Goal: Task Accomplishment & Management: Use online tool/utility

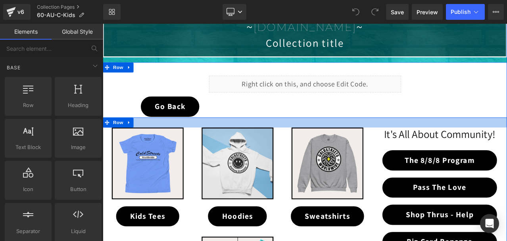
scroll to position [119, 0]
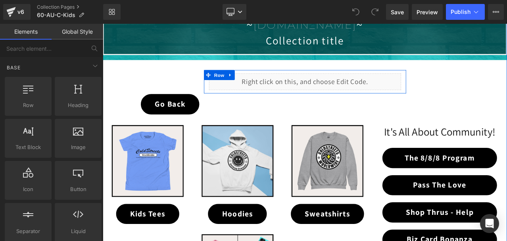
click at [350, 88] on div "Liquid" at bounding box center [343, 93] width 228 height 20
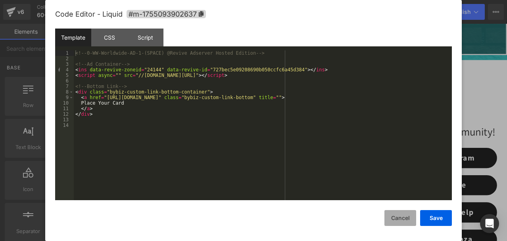
click at [395, 221] on button "Cancel" at bounding box center [400, 218] width 32 height 16
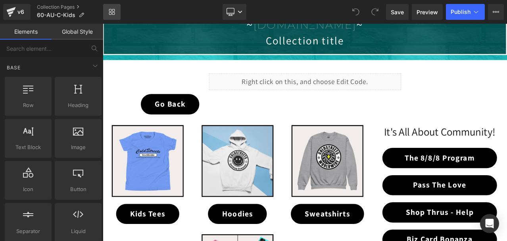
click at [115, 13] on link "Library" at bounding box center [111, 12] width 17 height 16
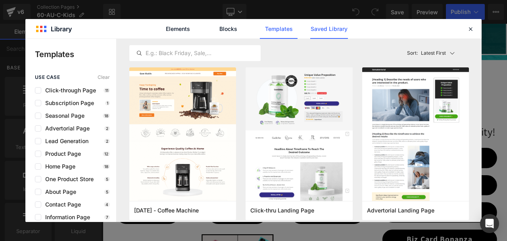
click at [0, 0] on link "Saved Library" at bounding box center [0, 0] width 0 height 0
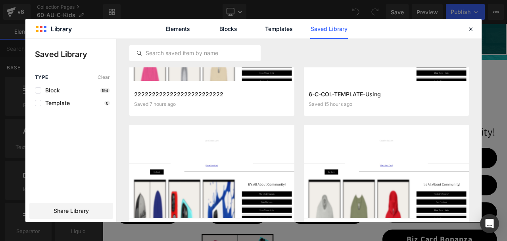
scroll to position [20, 0]
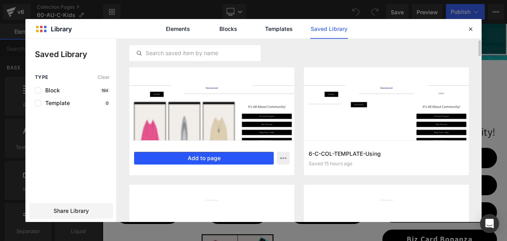
click at [209, 157] on button "Add to page" at bounding box center [204, 158] width 140 height 13
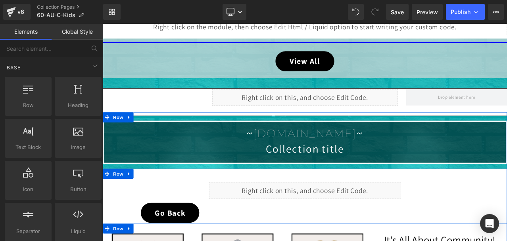
scroll to position [613, 0]
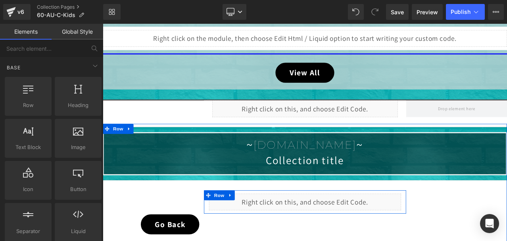
click at [350, 231] on div "Liquid" at bounding box center [343, 236] width 228 height 20
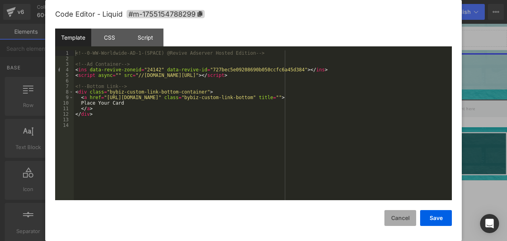
click at [402, 218] on button "Cancel" at bounding box center [400, 218] width 32 height 16
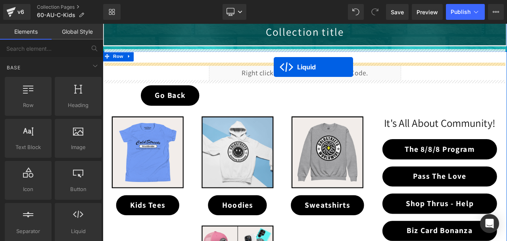
scroll to position [82, 0]
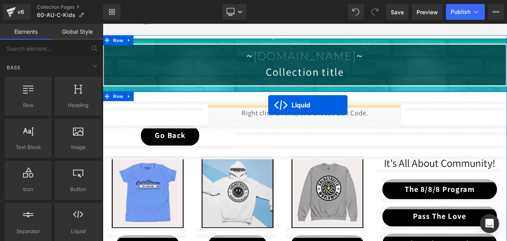
drag, startPoint x: 320, startPoint y: 232, endPoint x: 299, endPoint y: 120, distance: 114.1
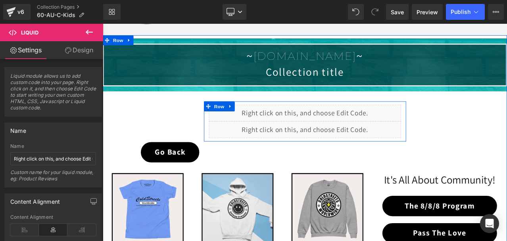
click at [349, 146] on div "Liquid" at bounding box center [343, 150] width 228 height 20
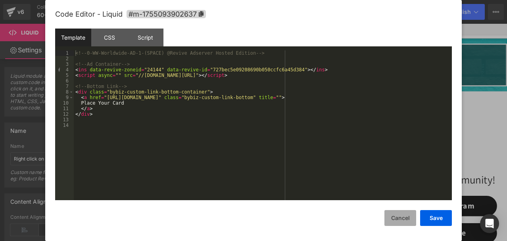
click at [409, 217] on button "Cancel" at bounding box center [400, 218] width 32 height 16
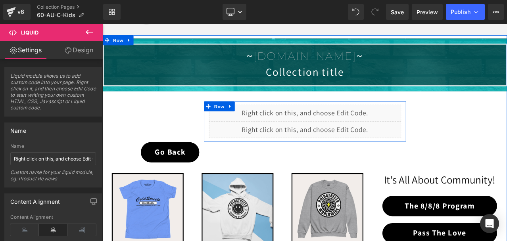
click at [350, 146] on div "Liquid" at bounding box center [343, 150] width 228 height 20
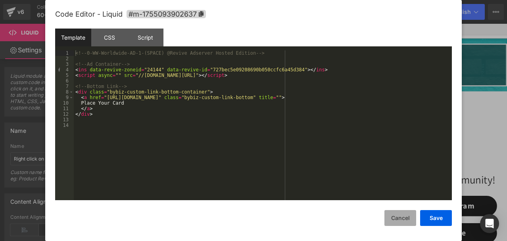
click at [403, 218] on button "Cancel" at bounding box center [400, 218] width 32 height 16
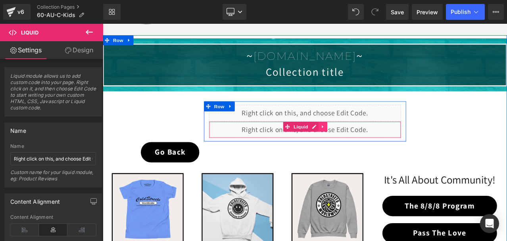
click at [359, 149] on link at bounding box center [364, 146] width 10 height 12
click at [366, 147] on icon at bounding box center [369, 146] width 6 height 6
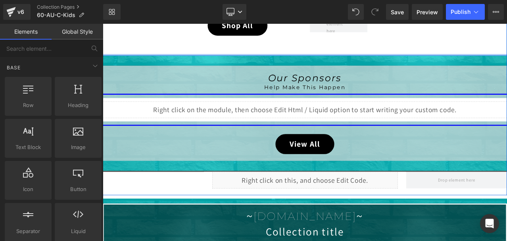
scroll to position [558, 0]
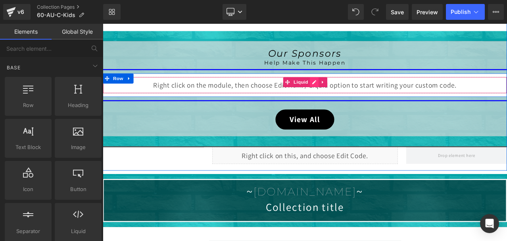
click at [348, 93] on div "Liquid" at bounding box center [343, 97] width 480 height 20
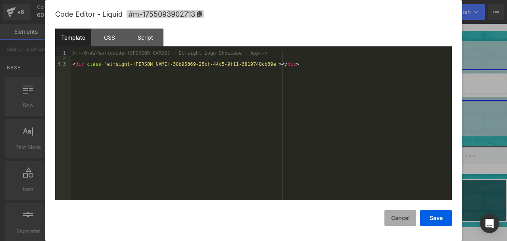
click at [402, 220] on button "Cancel" at bounding box center [400, 218] width 32 height 16
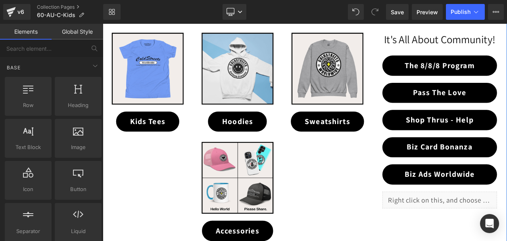
scroll to position [241, 0]
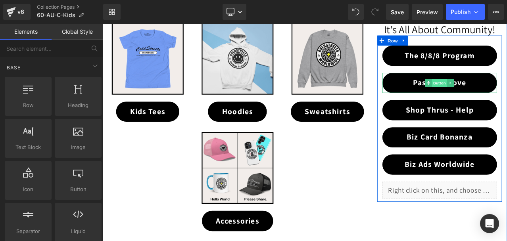
click at [501, 94] on span "Button" at bounding box center [503, 95] width 18 height 10
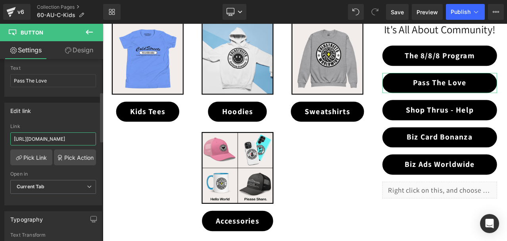
scroll to position [0, 10]
drag, startPoint x: 82, startPoint y: 140, endPoint x: 88, endPoint y: 138, distance: 5.7
click at [88, 138] on input "https://coldstreets.com/pages/ptl-ww" at bounding box center [53, 138] width 86 height 13
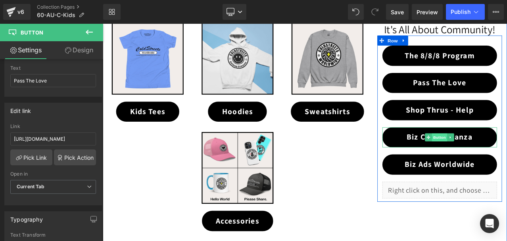
click at [500, 157] on span "Button" at bounding box center [503, 159] width 18 height 10
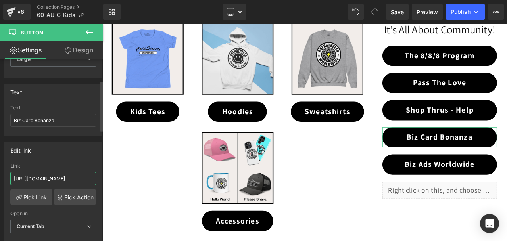
scroll to position [0, 29]
drag, startPoint x: 73, startPoint y: 179, endPoint x: 91, endPoint y: 180, distance: 18.2
click at [91, 180] on input "https://coldstreets.com/pages/bonanza-0-ww" at bounding box center [53, 178] width 86 height 13
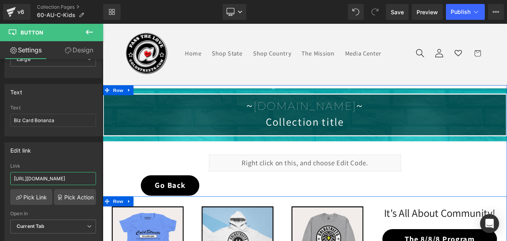
scroll to position [0, 0]
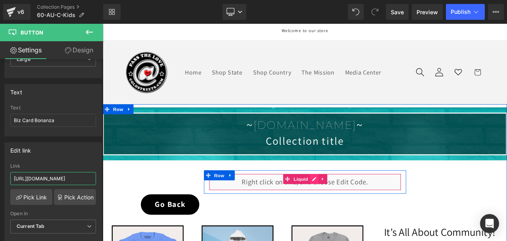
click at [350, 211] on div "Liquid" at bounding box center [343, 212] width 228 height 20
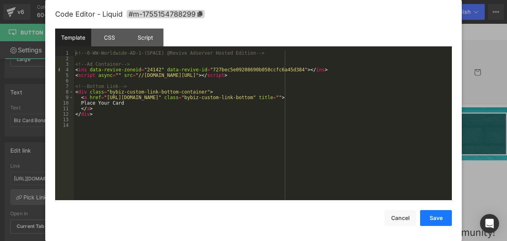
click at [436, 217] on button "Save" at bounding box center [436, 218] width 32 height 16
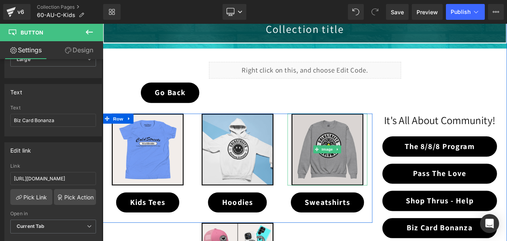
scroll to position [119, 0]
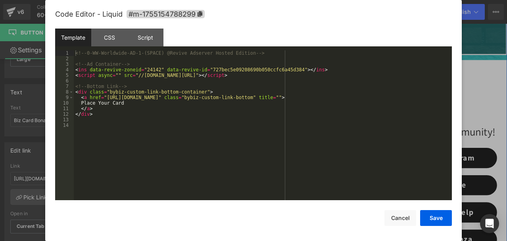
click at [346, 90] on div "Liquid" at bounding box center [343, 93] width 228 height 20
click at [407, 219] on button "Cancel" at bounding box center [400, 218] width 32 height 16
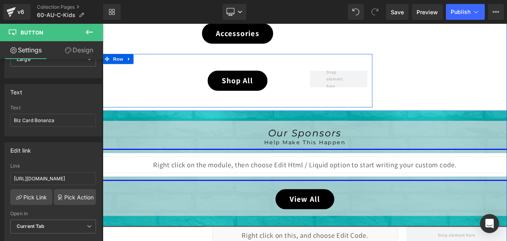
scroll to position [476, 0]
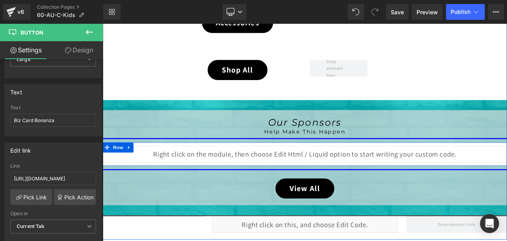
click at [349, 174] on div "Liquid" at bounding box center [343, 179] width 480 height 20
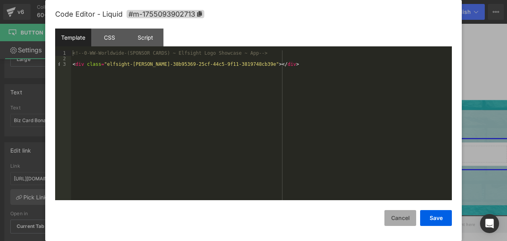
click at [397, 218] on button "Cancel" at bounding box center [400, 218] width 32 height 16
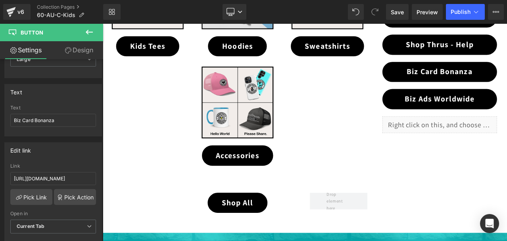
scroll to position [317, 0]
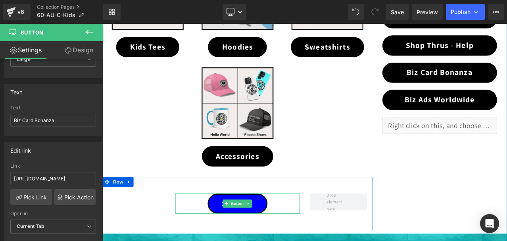
click at [261, 236] on span "Button" at bounding box center [263, 238] width 18 height 10
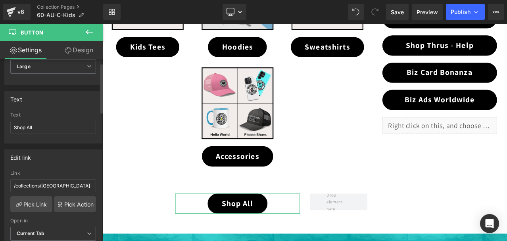
scroll to position [79, 0]
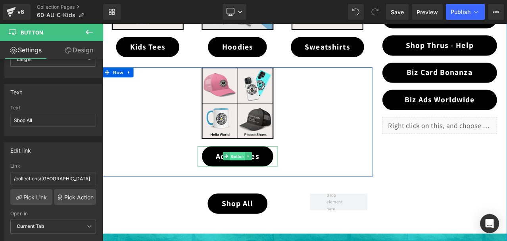
click at [260, 180] on span "Button" at bounding box center [263, 182] width 18 height 10
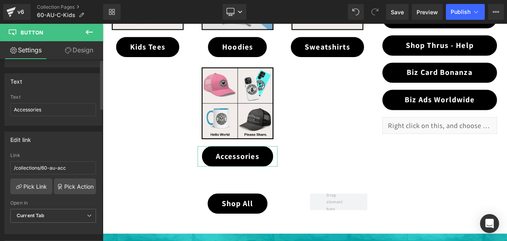
scroll to position [119, 0]
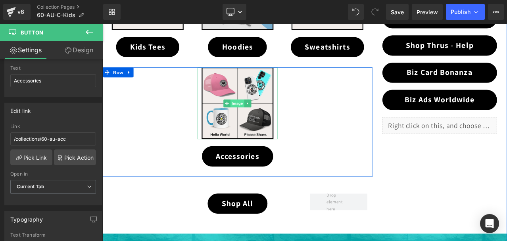
click at [263, 116] on span "Image" at bounding box center [263, 119] width 17 height 10
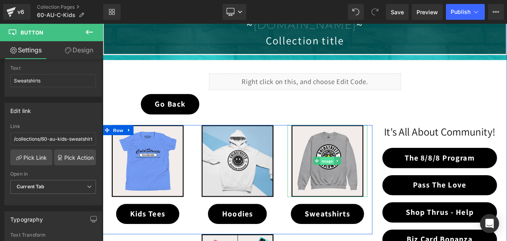
click at [366, 184] on span "Image" at bounding box center [369, 187] width 17 height 10
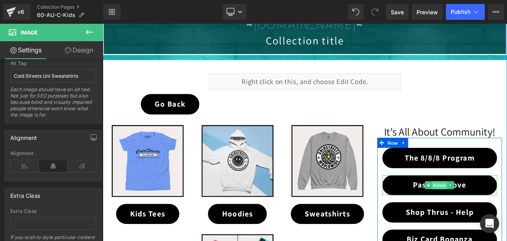
click at [496, 213] on span "Button" at bounding box center [503, 216] width 18 height 10
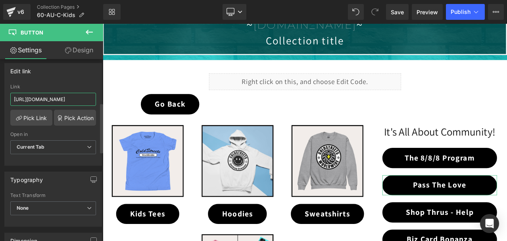
scroll to position [0, 10]
drag, startPoint x: 71, startPoint y: 101, endPoint x: 94, endPoint y: 100, distance: 22.7
click at [94, 100] on div "https://coldstreets.com/pages/ptl-ww Link https://coldstreets.com/pages/ptl-ww …" at bounding box center [53, 124] width 97 height 81
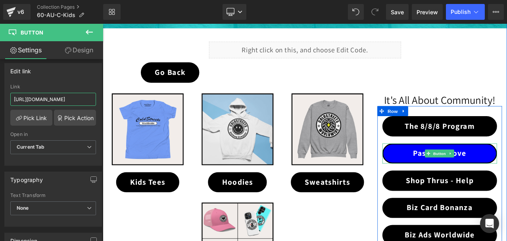
scroll to position [159, 0]
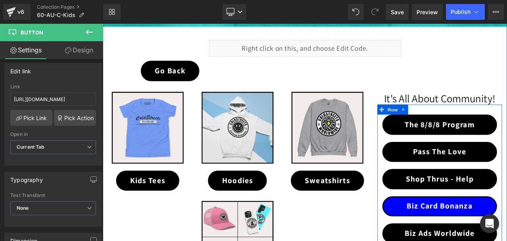
click at [498, 234] on link "Biz Card Bonanza" at bounding box center [503, 241] width 136 height 24
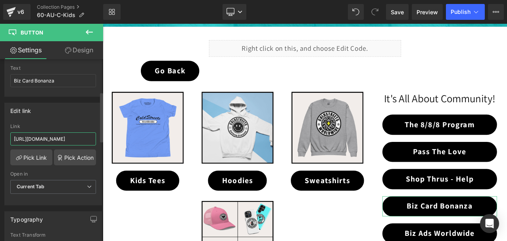
scroll to position [0, 29]
drag, startPoint x: 79, startPoint y: 138, endPoint x: 94, endPoint y: 142, distance: 15.6
click at [94, 142] on div "https://coldstreets.com/pages/bonanza-0-ww Link https://coldstreets.com/pages/b…" at bounding box center [53, 164] width 97 height 81
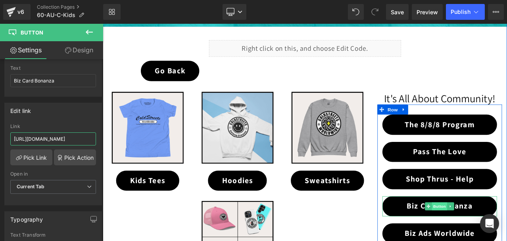
click at [504, 241] on span "Button" at bounding box center [503, 241] width 18 height 10
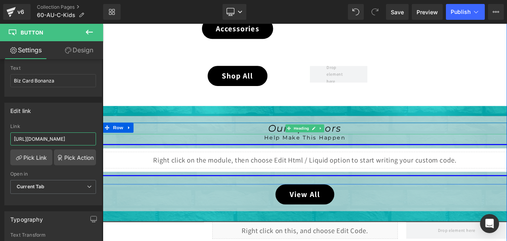
scroll to position [476, 0]
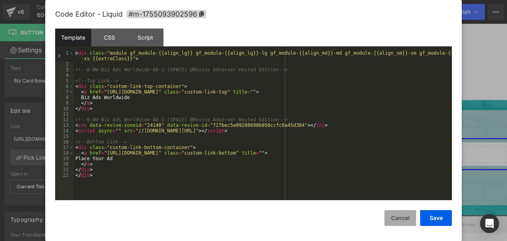
scroll to position [0, 0]
click at [406, 221] on button "Cancel" at bounding box center [400, 218] width 32 height 16
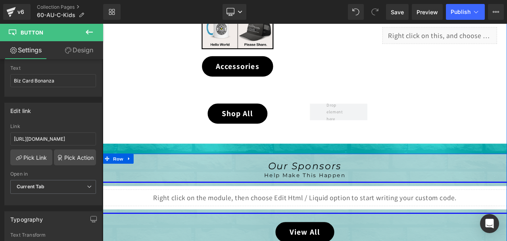
scroll to position [396, 0]
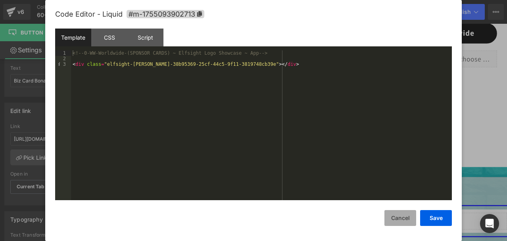
click at [400, 221] on button "Cancel" at bounding box center [400, 218] width 32 height 16
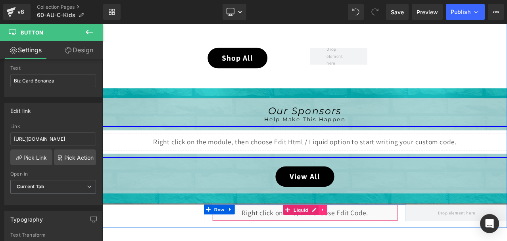
scroll to position [1110, 0]
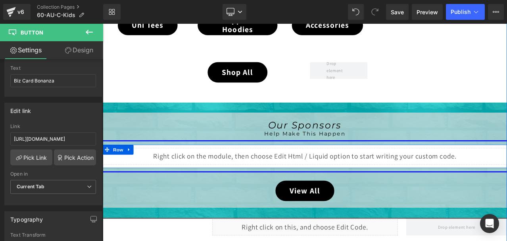
click at [352, 178] on div "Liquid" at bounding box center [343, 181] width 480 height 20
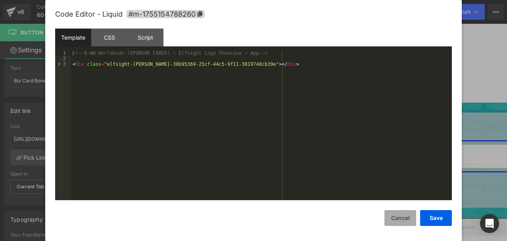
click at [399, 215] on button "Cancel" at bounding box center [400, 218] width 32 height 16
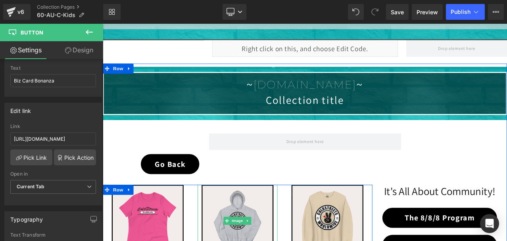
scroll to position [674, 0]
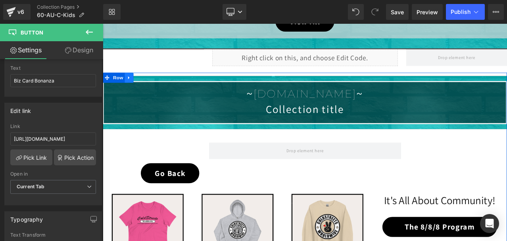
click at [132, 85] on icon at bounding box center [134, 88] width 6 height 6
click at [152, 87] on icon at bounding box center [155, 88] width 6 height 6
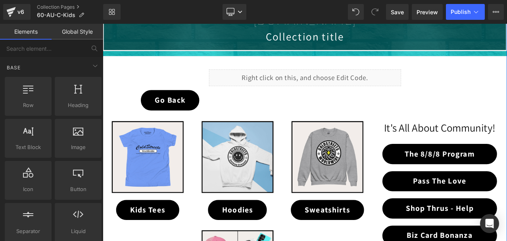
scroll to position [119, 0]
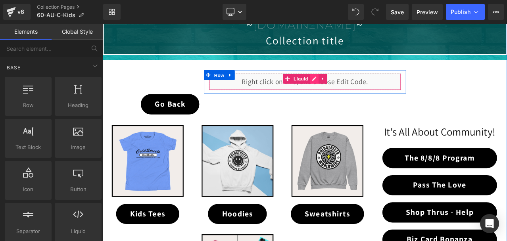
click at [351, 88] on div "Liquid" at bounding box center [343, 93] width 228 height 20
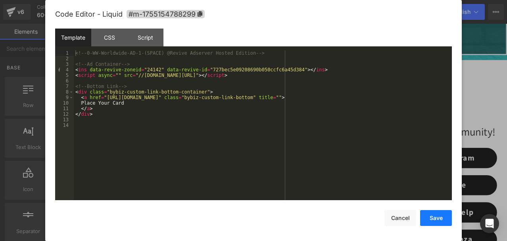
click at [432, 221] on button "Save" at bounding box center [436, 218] width 32 height 16
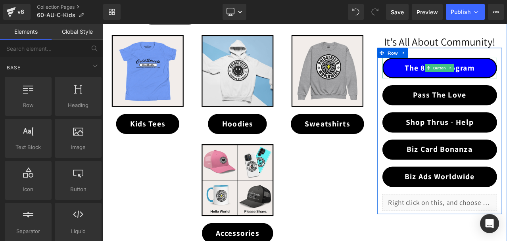
scroll to position [238, 0]
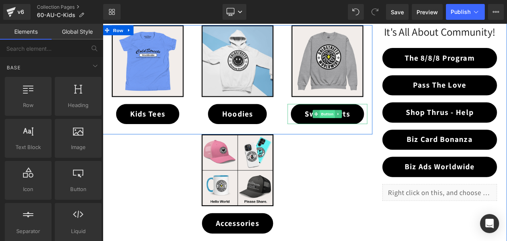
click at [367, 130] on span "Button" at bounding box center [369, 131] width 18 height 10
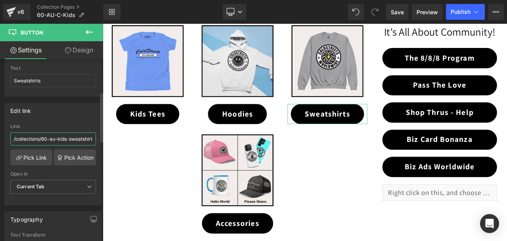
scroll to position [0, 5]
drag, startPoint x: 82, startPoint y: 136, endPoint x: 96, endPoint y: 136, distance: 13.9
click at [96, 136] on div "/collections/60-au-kids-sweatshirts Link /collections/60-au-kids-sweatshirts Pi…" at bounding box center [53, 164] width 97 height 81
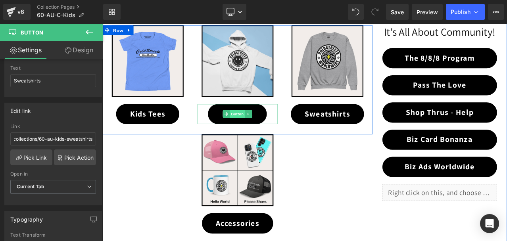
click at [262, 131] on span "Button" at bounding box center [263, 131] width 18 height 10
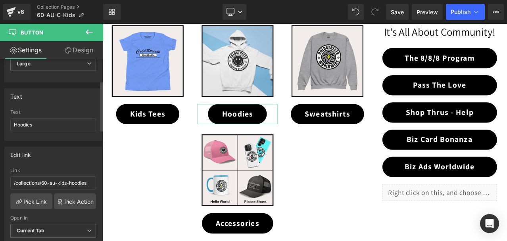
scroll to position [79, 0]
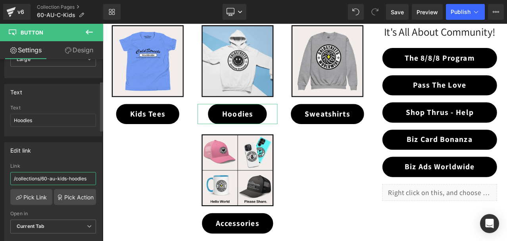
drag, startPoint x: 77, startPoint y: 177, endPoint x: 93, endPoint y: 177, distance: 15.9
click at [93, 177] on div "/collections/60-au-kids-hoodies Link /collections/60-au-kids-hoodies Pick Link …" at bounding box center [53, 203] width 97 height 81
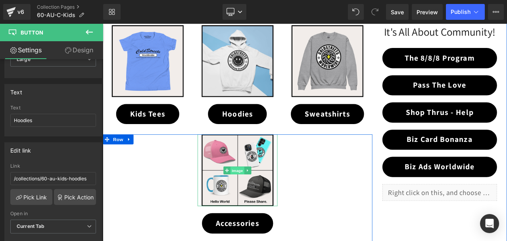
click at [261, 196] on span "Image" at bounding box center [263, 198] width 17 height 10
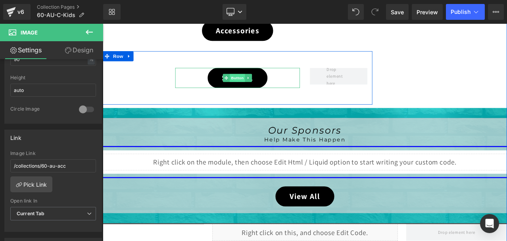
scroll to position [476, 0]
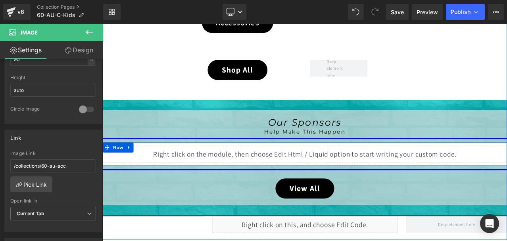
click at [349, 174] on div "Liquid" at bounding box center [343, 179] width 480 height 20
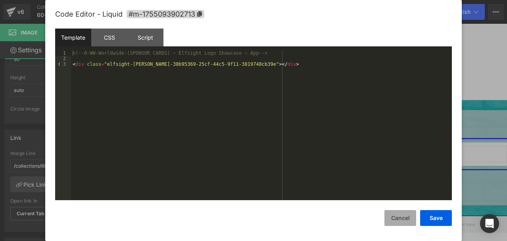
click at [406, 216] on button "Cancel" at bounding box center [400, 218] width 32 height 16
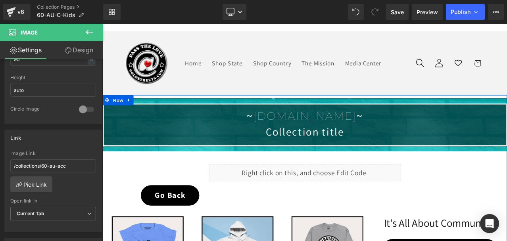
scroll to position [0, 0]
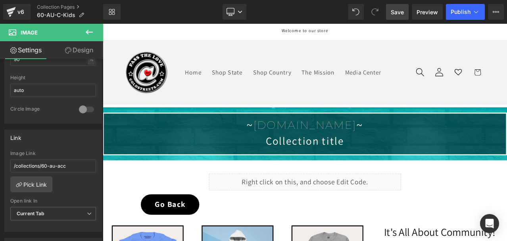
click at [395, 9] on span "Save" at bounding box center [397, 12] width 13 height 8
click at [477, 11] on icon at bounding box center [476, 12] width 8 height 8
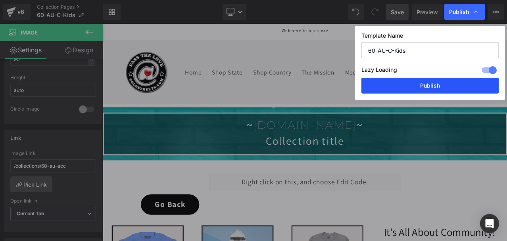
click at [421, 84] on button "Publish" at bounding box center [429, 86] width 137 height 16
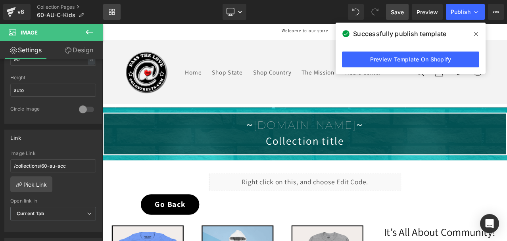
click at [113, 13] on icon at bounding box center [112, 12] width 6 height 6
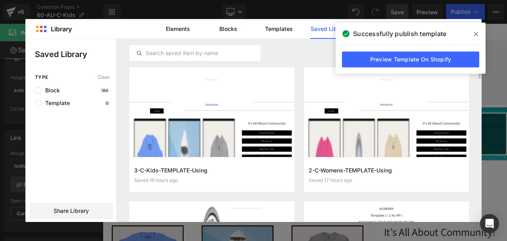
scroll to position [317, 0]
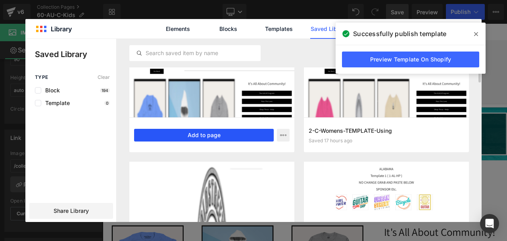
click at [217, 137] on button "Add to page" at bounding box center [204, 135] width 140 height 13
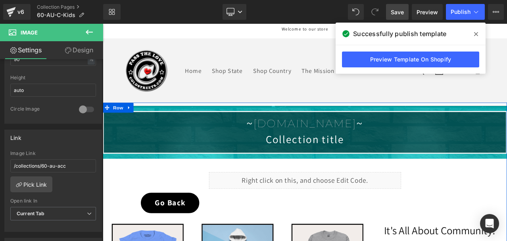
scroll to position [0, 0]
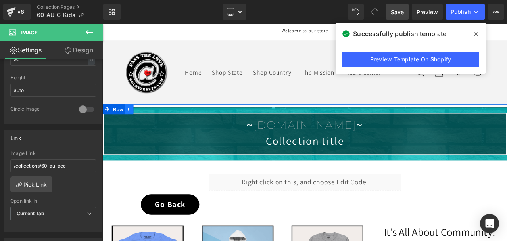
click at [132, 124] on icon at bounding box center [134, 125] width 6 height 6
click at [152, 125] on icon at bounding box center [155, 125] width 6 height 6
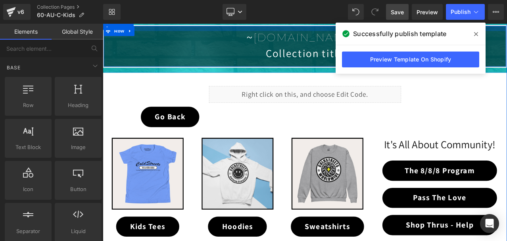
scroll to position [119, 0]
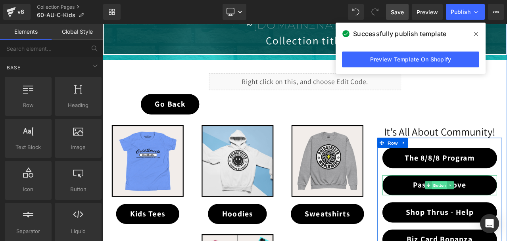
click at [498, 216] on span "Button" at bounding box center [503, 216] width 18 height 10
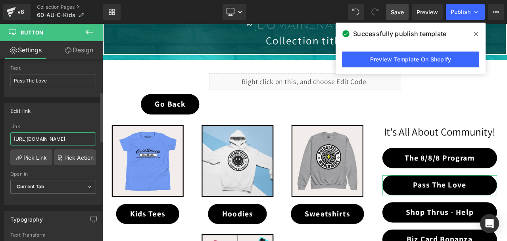
scroll to position [0, 10]
drag, startPoint x: 78, startPoint y: 141, endPoint x: 86, endPoint y: 140, distance: 8.7
click at [86, 140] on input "https://coldstreets.com/pages/ptl-ww" at bounding box center [53, 138] width 86 height 13
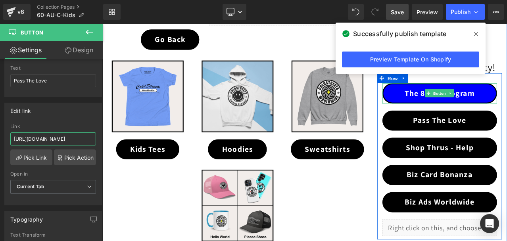
scroll to position [198, 0]
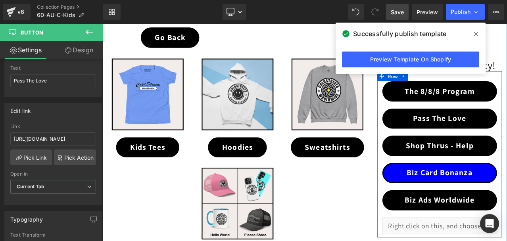
click at [504, 202] on div "Biz Card Bonanza Button" at bounding box center [503, 201] width 136 height 24
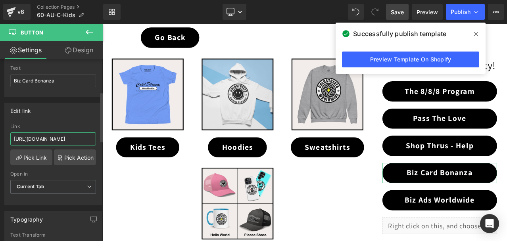
scroll to position [0, 29]
drag, startPoint x: 81, startPoint y: 137, endPoint x: 96, endPoint y: 136, distance: 14.7
click at [96, 136] on div "https://coldstreets.com/pages/bonanza-0-ww Link https://coldstreets.com/pages/b…" at bounding box center [53, 164] width 97 height 81
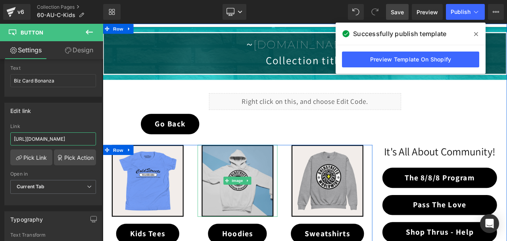
scroll to position [79, 0]
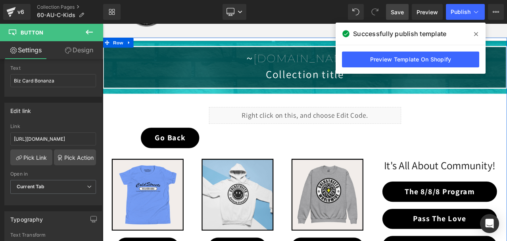
click at [342, 128] on div "Liquid" at bounding box center [343, 133] width 228 height 20
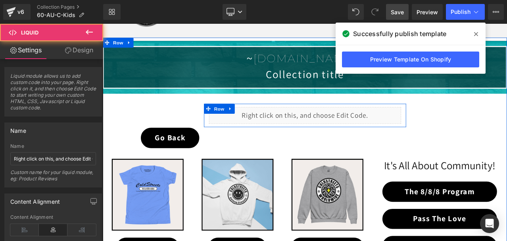
click at [350, 130] on div "Liquid" at bounding box center [343, 133] width 228 height 20
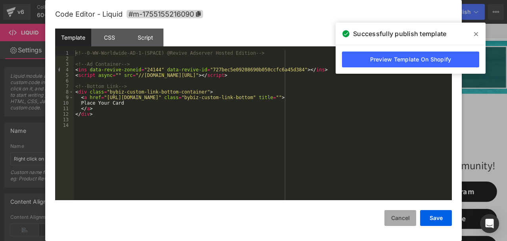
click at [404, 216] on button "Cancel" at bounding box center [400, 218] width 32 height 16
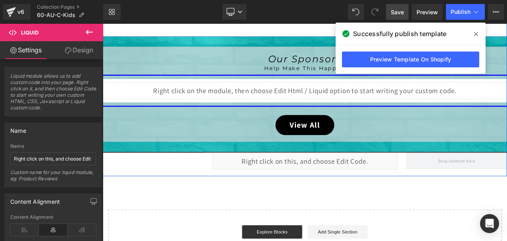
scroll to position [555, 0]
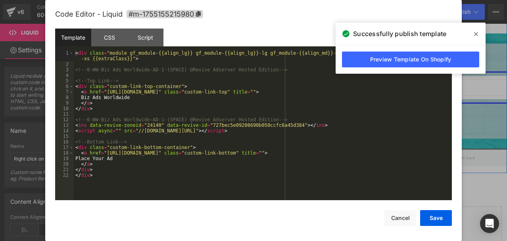
click at [352, 180] on div "Liquid" at bounding box center [343, 183] width 220 height 20
click at [404, 217] on button "Cancel" at bounding box center [400, 218] width 32 height 16
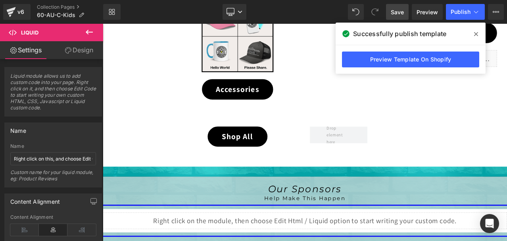
scroll to position [396, 0]
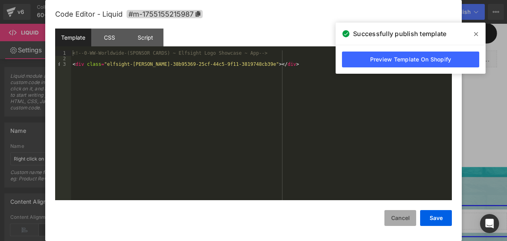
click at [396, 214] on button "Cancel" at bounding box center [400, 218] width 32 height 16
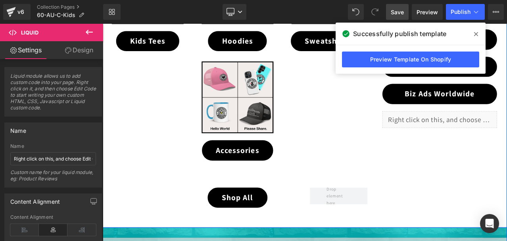
scroll to position [357, 0]
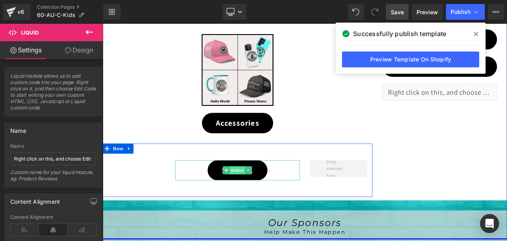
click at [262, 197] on span "Button" at bounding box center [263, 198] width 18 height 10
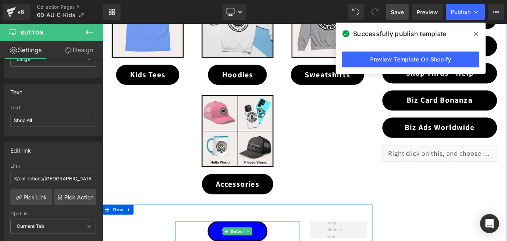
scroll to position [278, 0]
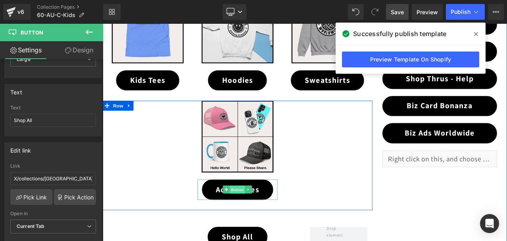
click at [259, 220] on span "Button" at bounding box center [263, 221] width 18 height 10
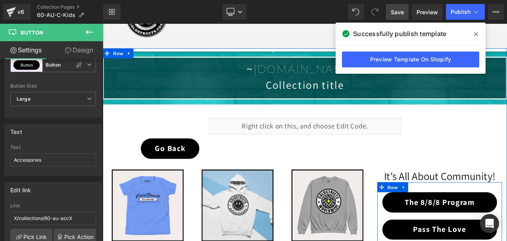
scroll to position [40, 0]
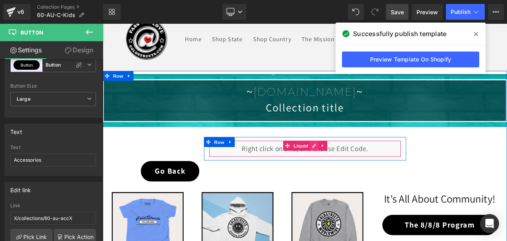
click at [349, 166] on div "Liquid" at bounding box center [343, 172] width 228 height 20
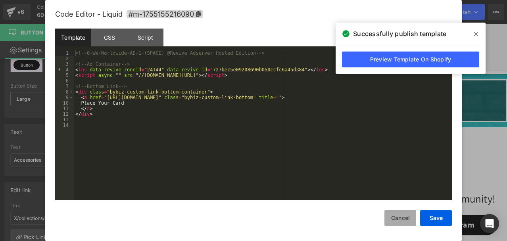
click at [403, 220] on button "Cancel" at bounding box center [400, 218] width 32 height 16
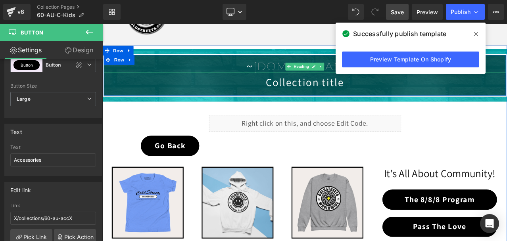
scroll to position [79, 0]
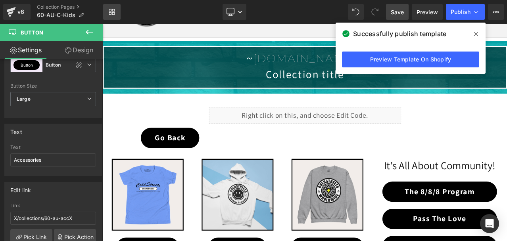
click at [111, 13] on icon at bounding box center [110, 13] width 3 height 3
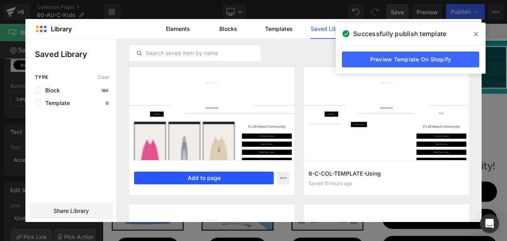
click at [212, 174] on button "Add to page" at bounding box center [204, 178] width 140 height 13
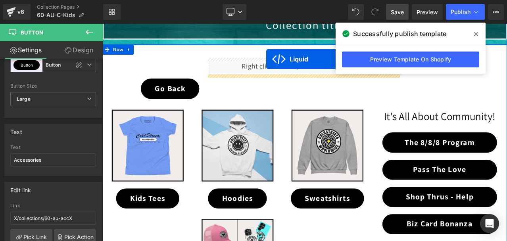
scroll to position [98, 0]
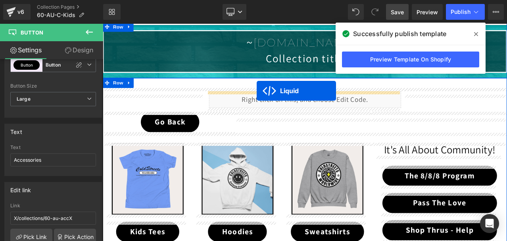
drag, startPoint x: 322, startPoint y: 152, endPoint x: 285, endPoint y: 103, distance: 61.1
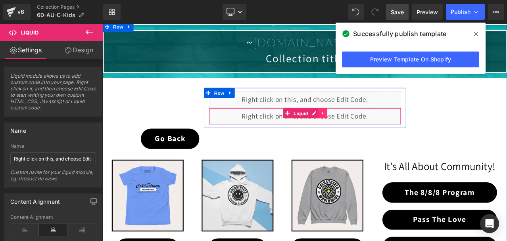
click at [361, 128] on icon at bounding box center [364, 130] width 6 height 6
click at [367, 128] on icon at bounding box center [369, 130] width 6 height 6
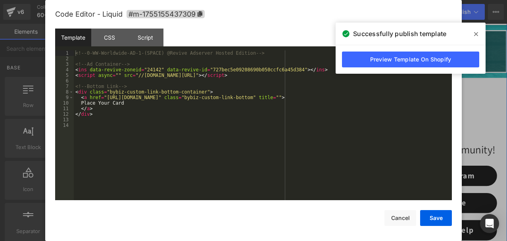
click at [350, 109] on div "Liquid" at bounding box center [343, 114] width 228 height 20
click at [427, 214] on button "Save" at bounding box center [436, 218] width 32 height 16
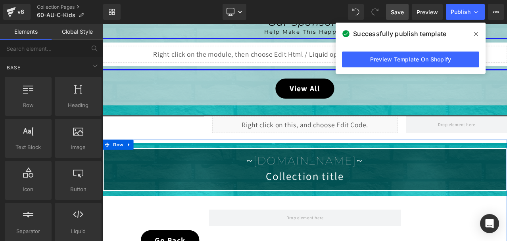
scroll to position [574, 0]
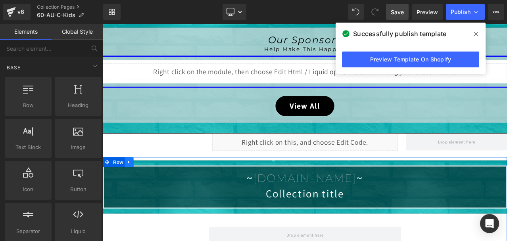
click at [131, 189] on icon at bounding box center [134, 189] width 6 height 6
click at [152, 188] on icon at bounding box center [155, 189] width 6 height 6
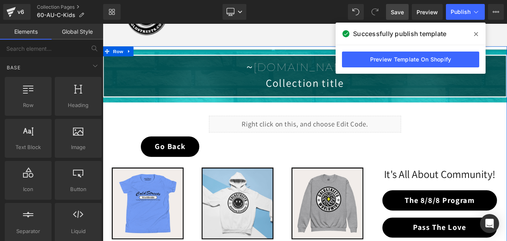
scroll to position [58, 0]
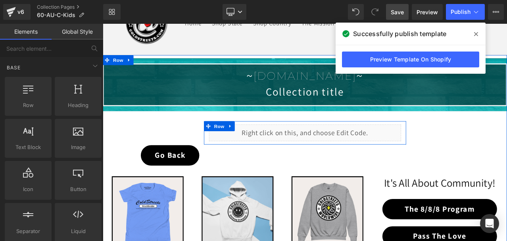
click at [350, 148] on div "Liquid" at bounding box center [343, 154] width 228 height 20
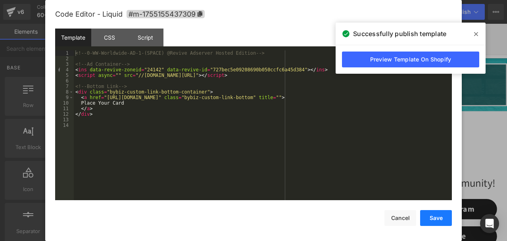
click at [435, 214] on button "Save" at bounding box center [436, 218] width 32 height 16
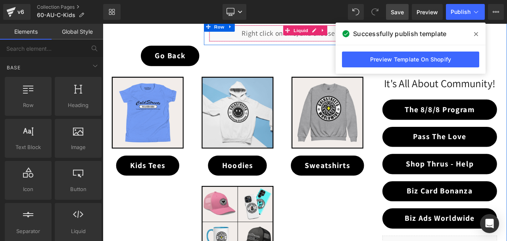
scroll to position [177, 0]
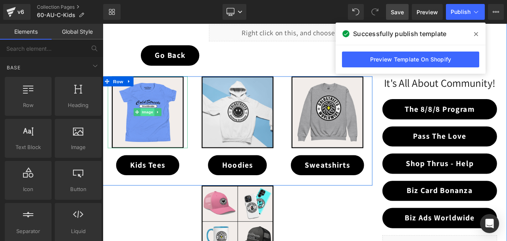
click at [155, 127] on span "Image" at bounding box center [156, 129] width 17 height 10
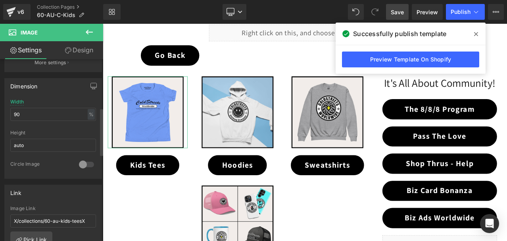
scroll to position [238, 0]
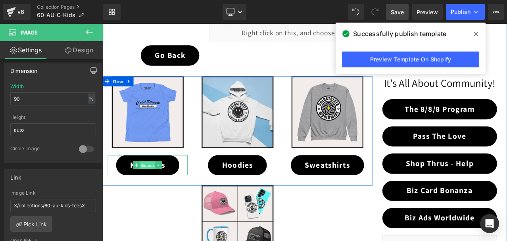
click at [154, 193] on span "Button" at bounding box center [156, 192] width 18 height 10
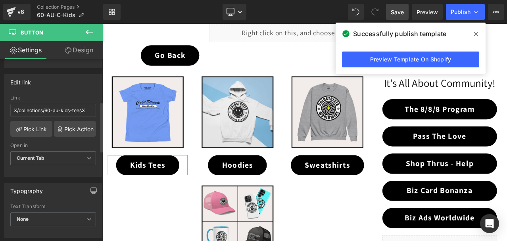
scroll to position [159, 0]
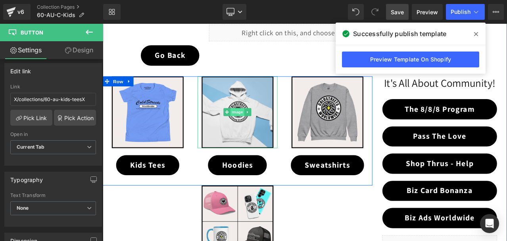
click at [260, 127] on span "Image" at bounding box center [263, 129] width 17 height 10
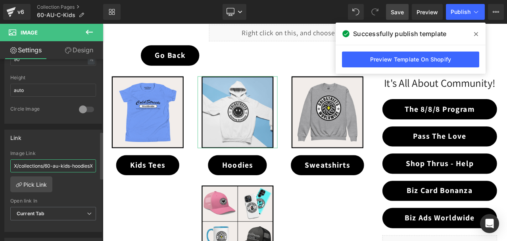
scroll to position [0, 4]
drag, startPoint x: 82, startPoint y: 166, endPoint x: 88, endPoint y: 166, distance: 6.4
click at [88, 166] on input "X/collections/60-au-kids-hoodiesX" at bounding box center [53, 165] width 86 height 13
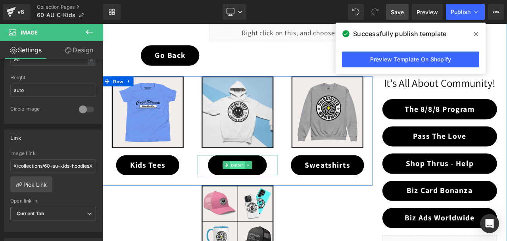
click at [257, 192] on span "Button" at bounding box center [263, 192] width 18 height 10
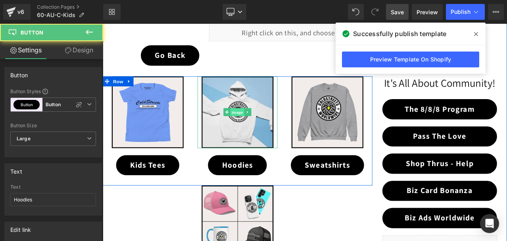
click at [257, 130] on span "Image" at bounding box center [263, 129] width 17 height 10
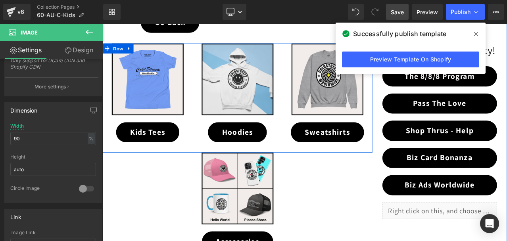
scroll to position [217, 0]
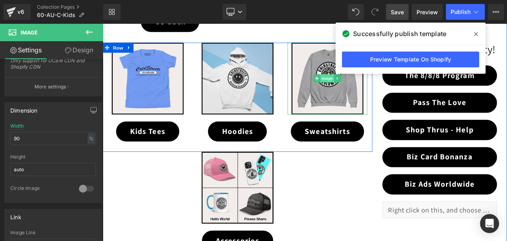
click at [363, 88] on span "Image" at bounding box center [369, 89] width 17 height 10
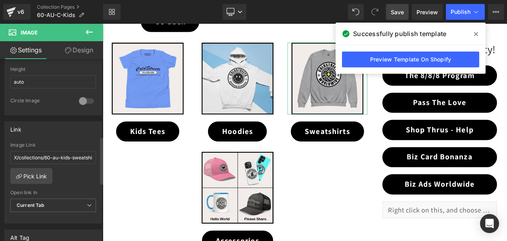
scroll to position [317, 0]
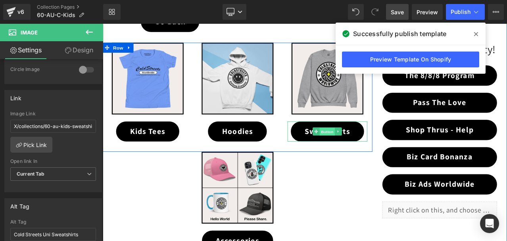
click at [360, 148] on span "Button" at bounding box center [369, 152] width 18 height 10
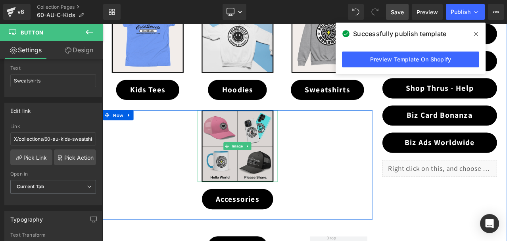
scroll to position [336, 0]
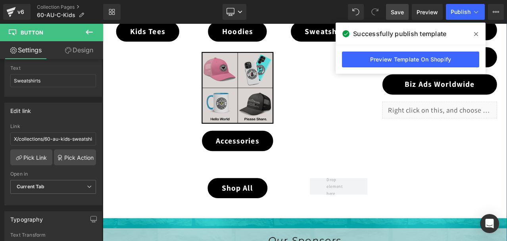
click at [259, 100] on div "Image" at bounding box center [262, 99] width 95 height 85
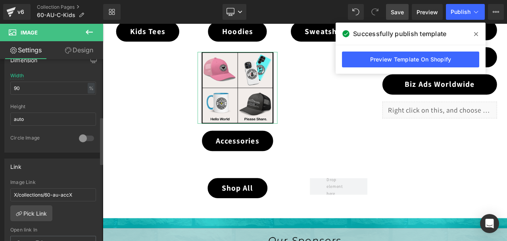
scroll to position [278, 0]
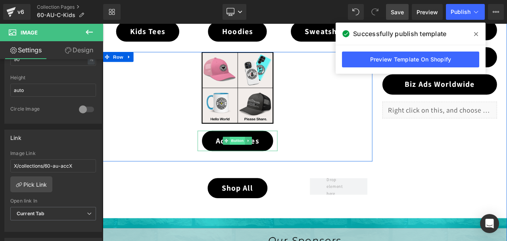
click at [262, 161] on span "Button" at bounding box center [263, 163] width 18 height 10
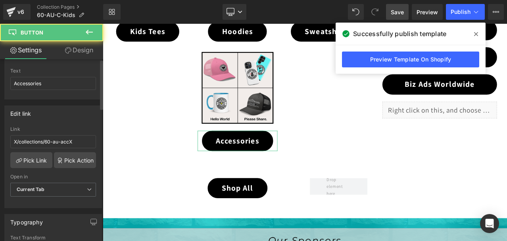
scroll to position [119, 0]
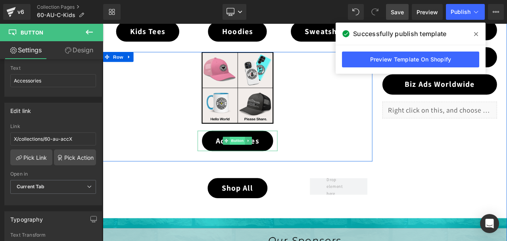
click at [258, 159] on span "Button" at bounding box center [263, 163] width 18 height 10
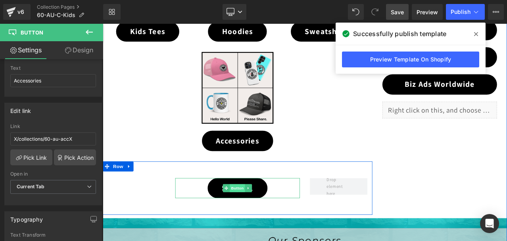
click at [263, 217] on span "Button" at bounding box center [263, 219] width 18 height 10
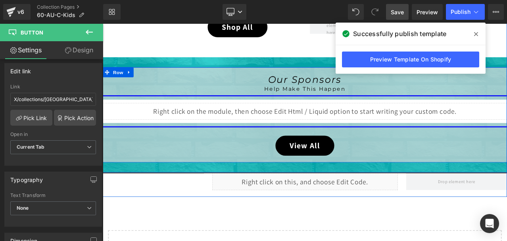
scroll to position [534, 0]
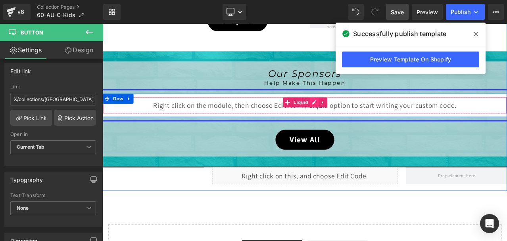
click at [347, 117] on div "Liquid" at bounding box center [343, 121] width 480 height 20
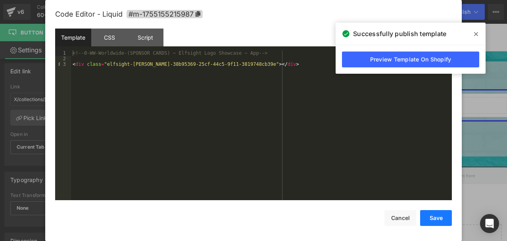
click at [435, 214] on button "Save" at bounding box center [436, 218] width 32 height 16
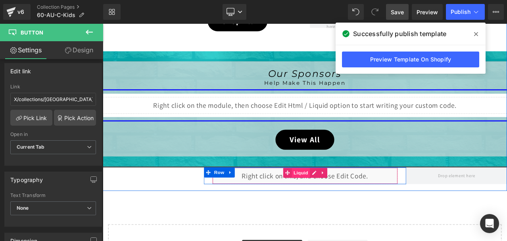
click at [341, 199] on span "Liquid" at bounding box center [337, 201] width 21 height 12
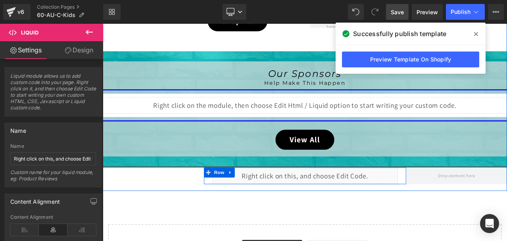
click at [348, 201] on div "Liquid" at bounding box center [343, 204] width 220 height 20
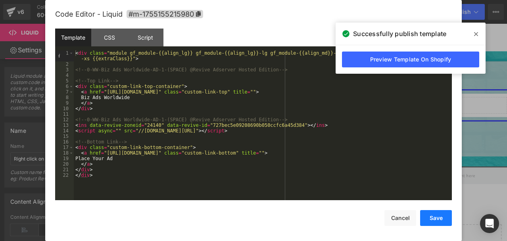
click at [435, 214] on button "Save" at bounding box center [436, 218] width 32 height 16
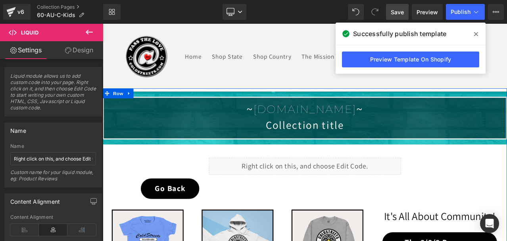
scroll to position [0, 0]
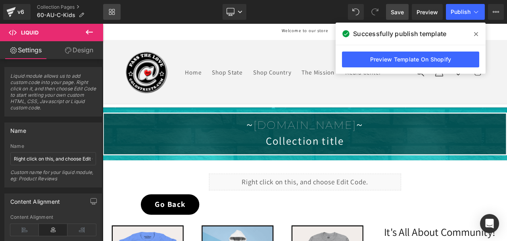
click at [109, 11] on icon at bounding box center [110, 10] width 3 height 3
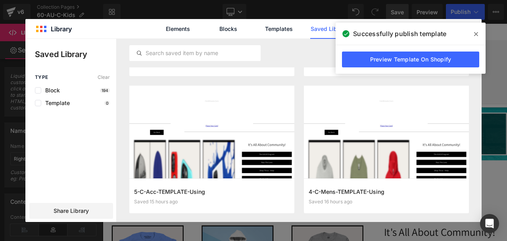
scroll to position [79, 0]
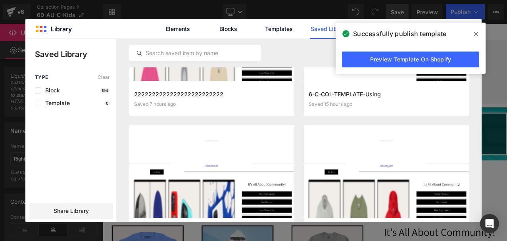
click at [479, 31] on span at bounding box center [475, 34] width 13 height 13
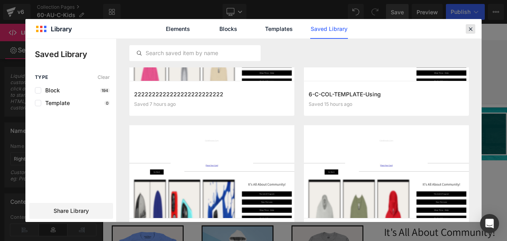
click at [475, 26] on div at bounding box center [470, 29] width 10 height 10
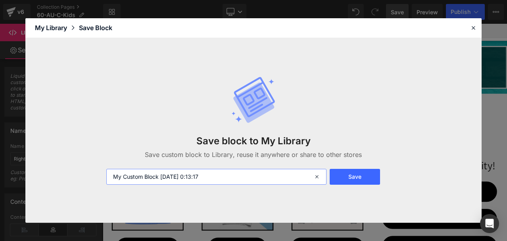
drag, startPoint x: 222, startPoint y: 179, endPoint x: 100, endPoint y: 178, distance: 121.3
click at [100, 178] on div "Save block to My Library Save custom block to Library, reuse it anywhere or sha…" at bounding box center [253, 130] width 456 height 185
type input "33333333333333333333333"
click at [353, 175] on button "Save" at bounding box center [354, 177] width 51 height 16
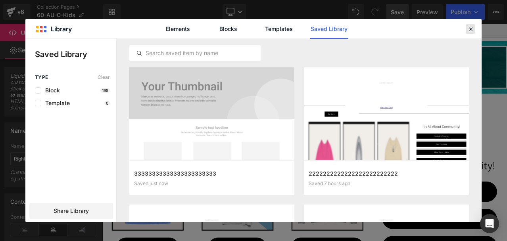
click at [470, 27] on icon at bounding box center [470, 28] width 7 height 7
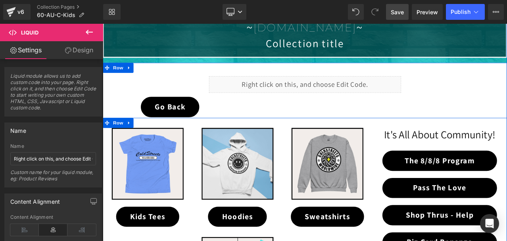
scroll to position [119, 0]
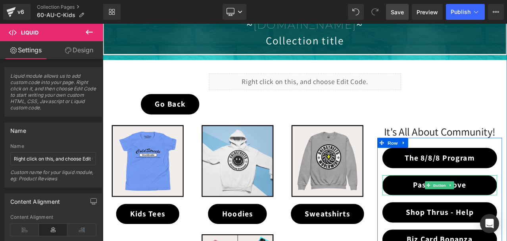
drag, startPoint x: 497, startPoint y: 211, endPoint x: 318, endPoint y: 208, distance: 179.2
click at [497, 211] on link "Button" at bounding box center [498, 216] width 26 height 10
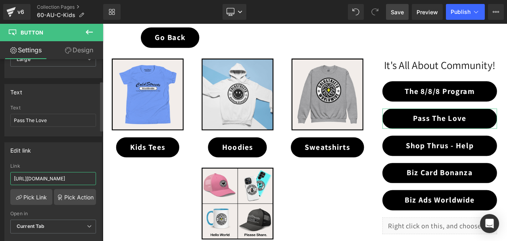
scroll to position [0, 10]
drag, startPoint x: 81, startPoint y: 176, endPoint x: 94, endPoint y: 178, distance: 13.2
click at [94, 178] on div "https://coldstreets.com/pages/ptl-ww Link https://coldstreets.com/pages/ptl-ww …" at bounding box center [53, 203] width 97 height 81
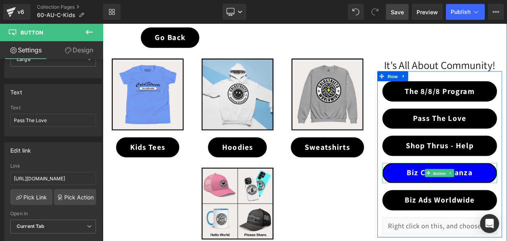
click at [496, 202] on span "Button" at bounding box center [503, 202] width 18 height 10
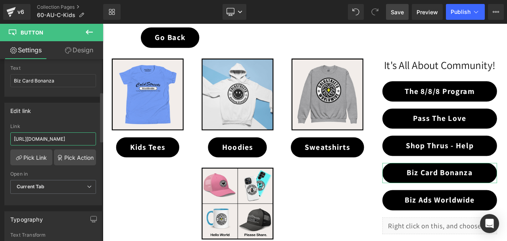
scroll to position [0, 29]
drag, startPoint x: 66, startPoint y: 138, endPoint x: 90, endPoint y: 140, distance: 23.8
click at [90, 140] on input "https://coldstreets.com/pages/bonanza-0-ww" at bounding box center [53, 138] width 86 height 13
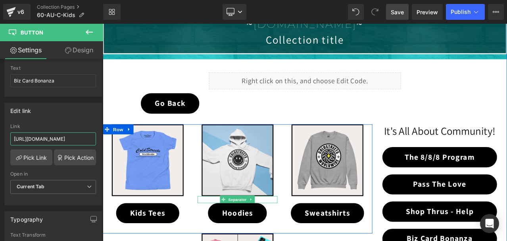
scroll to position [79, 0]
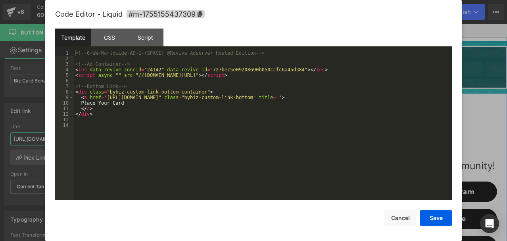
click at [347, 129] on div "Liquid" at bounding box center [343, 133] width 228 height 20
click at [433, 216] on button "Save" at bounding box center [436, 218] width 32 height 16
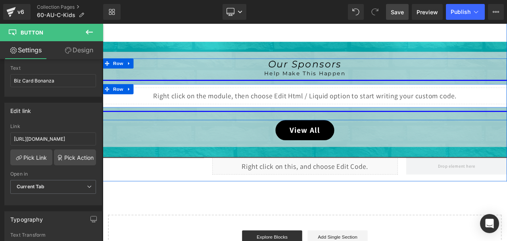
scroll to position [555, 0]
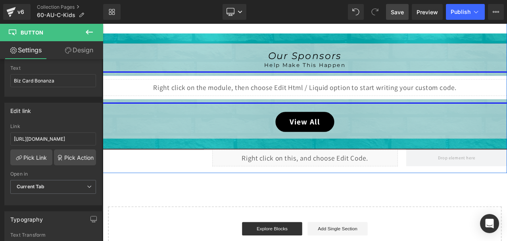
click at [343, 186] on div "Liquid" at bounding box center [343, 183] width 220 height 20
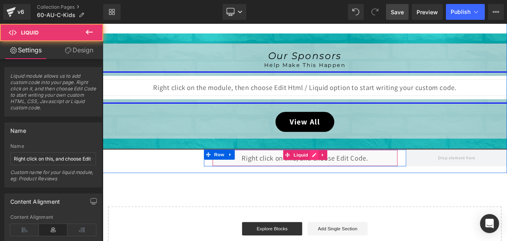
click at [350, 181] on div "Liquid" at bounding box center [343, 183] width 220 height 20
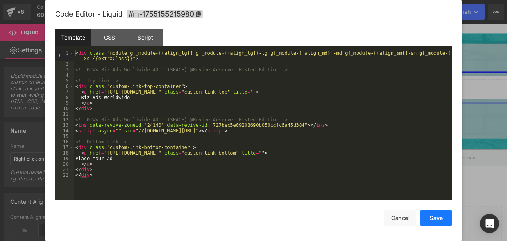
click at [437, 219] on button "Save" at bounding box center [436, 218] width 32 height 16
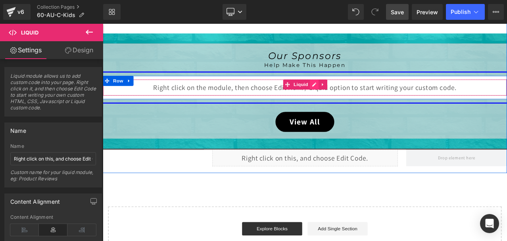
click at [350, 95] on div "Liquid" at bounding box center [343, 100] width 480 height 20
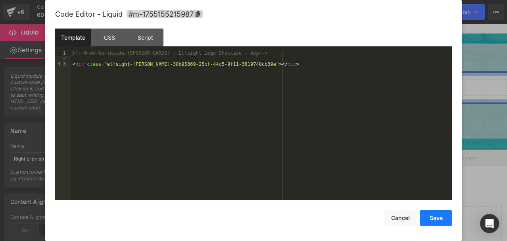
click at [440, 220] on button "Save" at bounding box center [436, 218] width 32 height 16
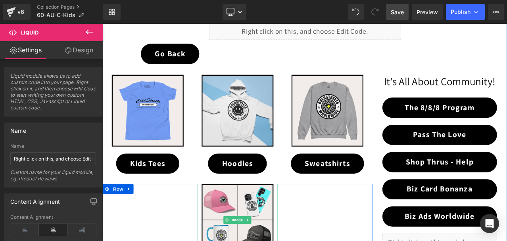
scroll to position [159, 0]
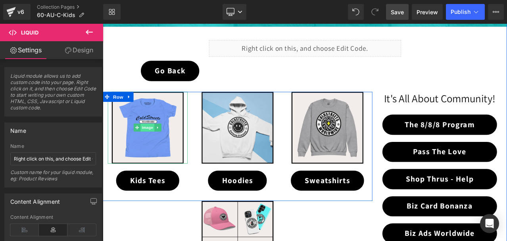
click at [149, 143] on span "Image" at bounding box center [156, 147] width 17 height 10
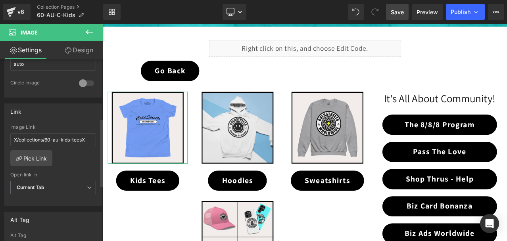
scroll to position [317, 0]
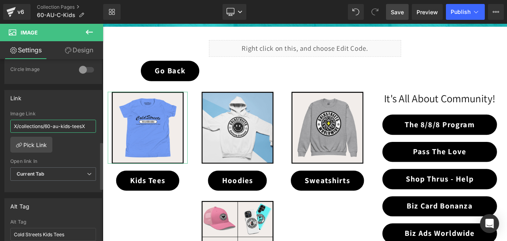
click at [55, 123] on input "X/collections/60-au-kids-teesX" at bounding box center [53, 126] width 86 height 13
paste input "/collections/60-au-kids-tees"
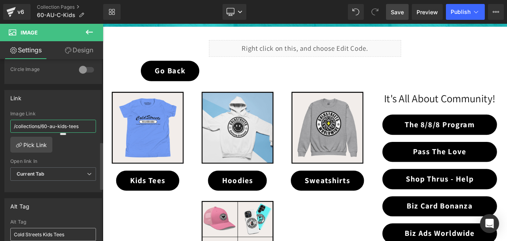
type input "/collections/60-au-kids-tees"
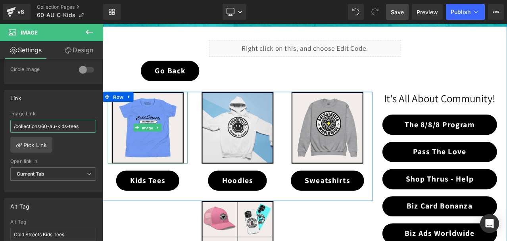
click at [149, 142] on link "Image" at bounding box center [152, 147] width 25 height 10
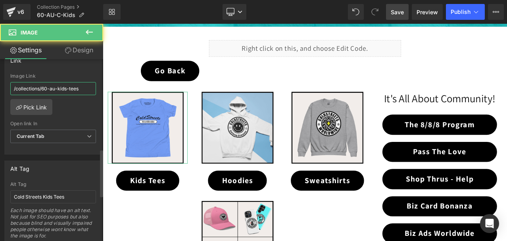
scroll to position [357, 0]
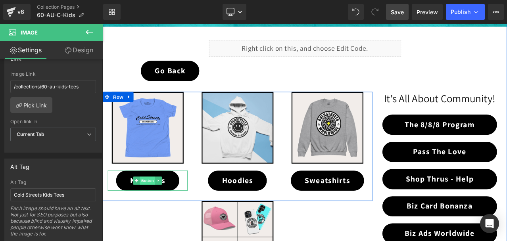
click at [152, 209] on span "Button" at bounding box center [156, 210] width 18 height 10
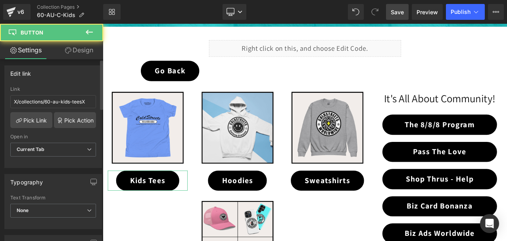
scroll to position [159, 0]
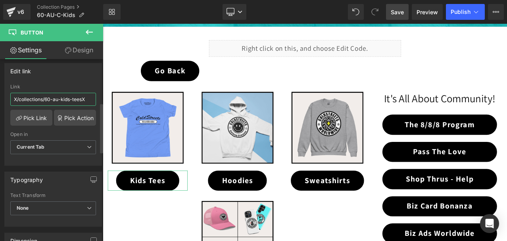
click at [56, 96] on input "X/collections/60-au-kids-teesX" at bounding box center [53, 99] width 86 height 13
paste input "/collections/60-au-kids-tees"
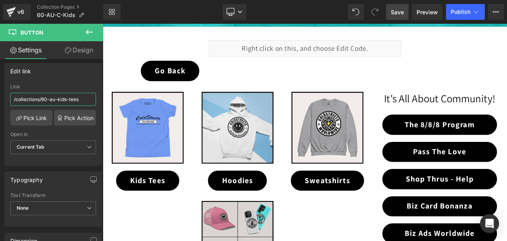
type input "/collections/60-au-kids-tees"
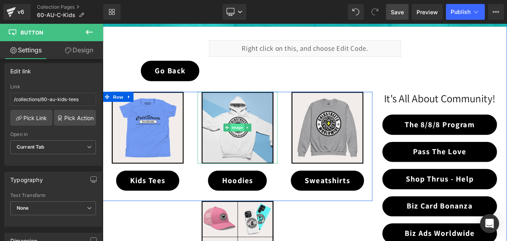
click at [258, 146] on span "Image" at bounding box center [263, 147] width 17 height 10
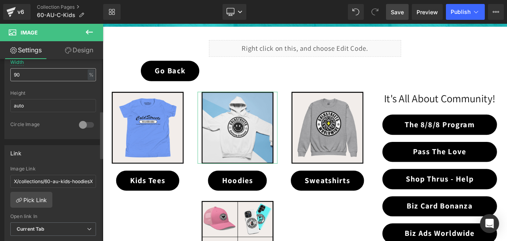
scroll to position [278, 0]
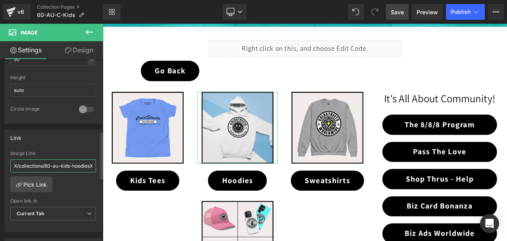
click at [57, 162] on input "X/collections/60-au-kids-hoodiesX" at bounding box center [53, 165] width 86 height 13
paste input "/collections/60-au-kids-hoodies"
type input "/collections/60-au-kids-hoodies"
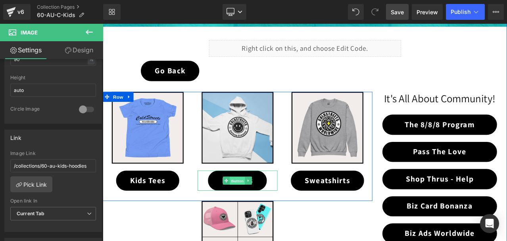
click at [259, 213] on span "Button" at bounding box center [263, 211] width 18 height 10
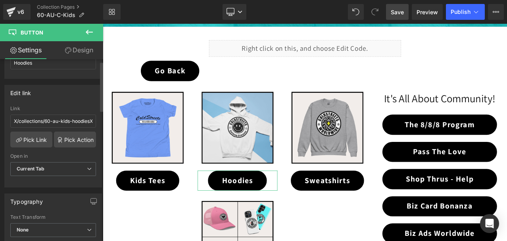
scroll to position [159, 0]
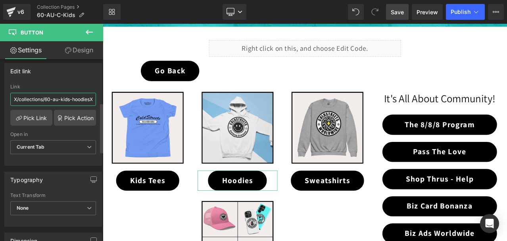
click at [38, 98] on input "X/collections/60-au-kids-hoodiesX" at bounding box center [53, 99] width 86 height 13
paste input "/collections/60-au-kids-hoodies"
type input "/collections/60-au-kids-hoodies"
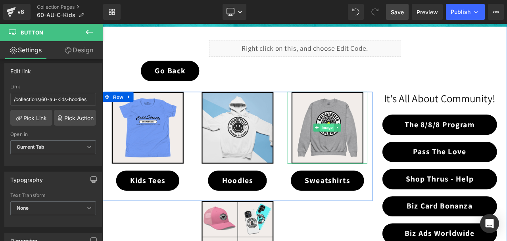
click at [368, 148] on span "Image" at bounding box center [369, 147] width 17 height 10
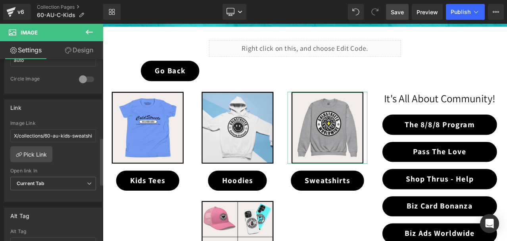
scroll to position [317, 0]
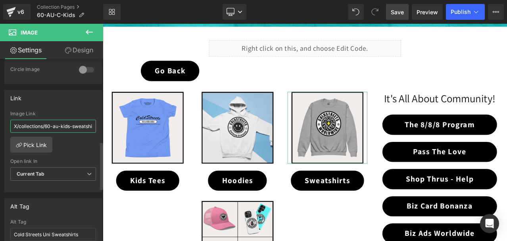
click at [42, 126] on input "X/collections/60-au-kids-sweatshirtsX" at bounding box center [53, 126] width 86 height 13
paste input "/collections/60-au-kids-sweatshirts"
type input "/collections/60-au-kids-sweatshirts"
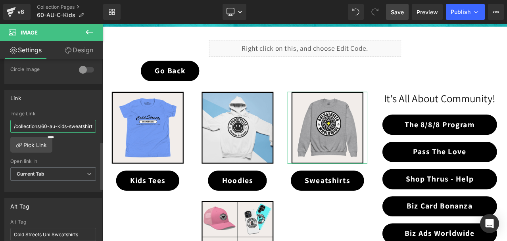
scroll to position [0, 5]
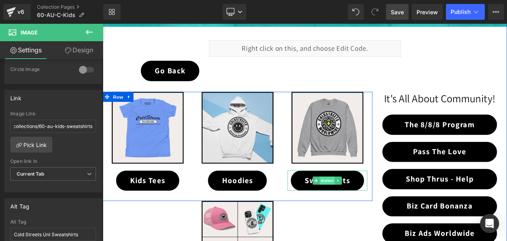
click at [370, 211] on span "Button" at bounding box center [369, 210] width 18 height 10
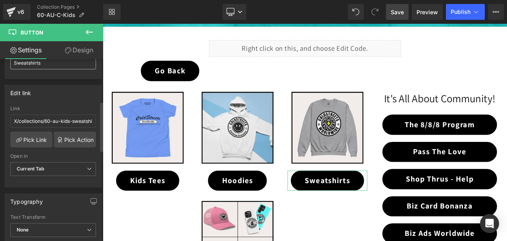
scroll to position [159, 0]
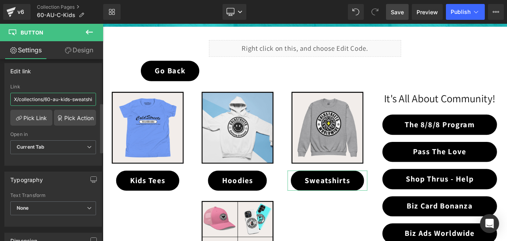
click at [62, 96] on input "X/collections/60-au-kids-sweatshirtsX" at bounding box center [53, 99] width 86 height 13
paste input "/collections/60-au-kids-sweatshirts"
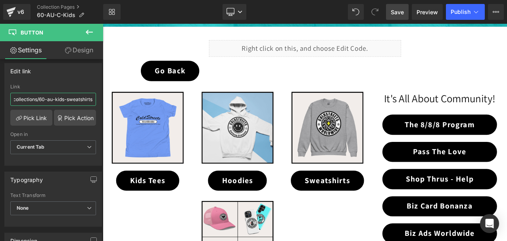
type input "/collections/60-au-kids-sweatshirts"
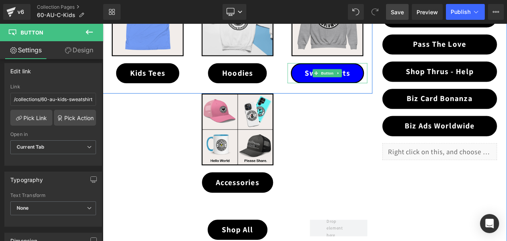
scroll to position [317, 0]
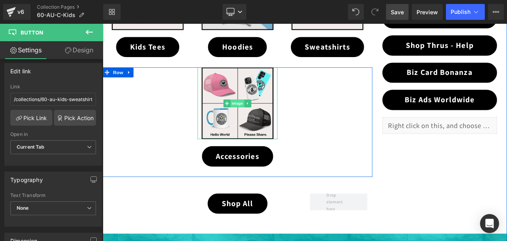
click at [257, 118] on span "Image" at bounding box center [263, 119] width 17 height 10
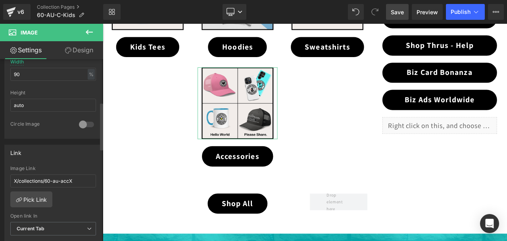
scroll to position [278, 0]
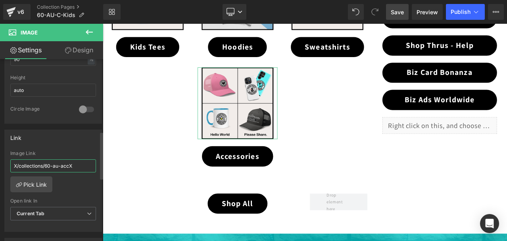
click at [38, 163] on input "X/collections/60-au-accX" at bounding box center [53, 165] width 86 height 13
paste input "/collections/60-au-acc"
type input "/collections/60-au-acc"
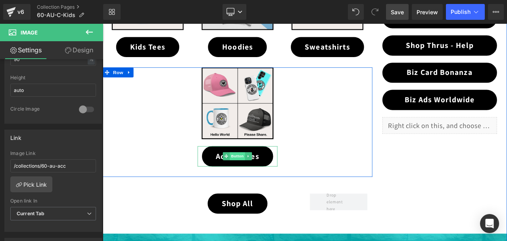
click at [261, 178] on span "Button" at bounding box center [263, 181] width 18 height 10
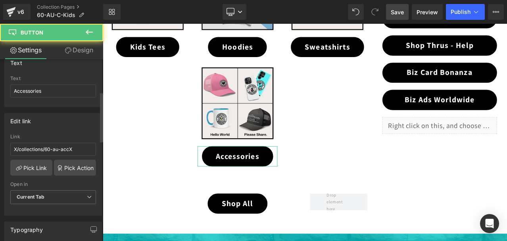
scroll to position [119, 0]
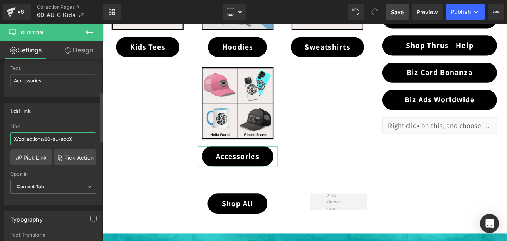
click at [64, 138] on input "X/collections/60-au-accX" at bounding box center [53, 138] width 86 height 13
paste input "/collections/60-au-acc"
type input "/collections/60-au-acc"
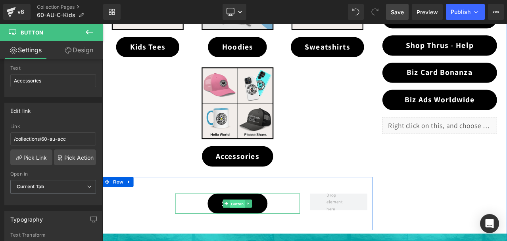
click at [258, 238] on span "Button" at bounding box center [263, 238] width 18 height 10
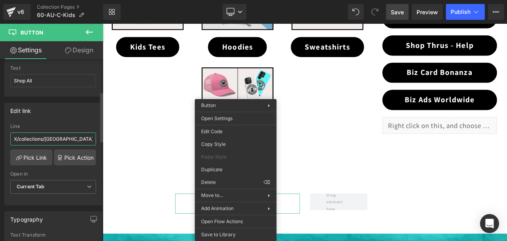
click at [46, 135] on input "X/collections/[GEOGRAPHIC_DATA]" at bounding box center [53, 138] width 86 height 13
paste input "/collections/australia"
type input "/collections/australia"
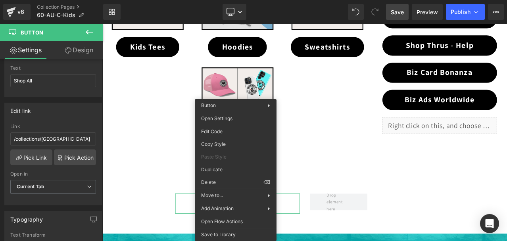
click at [396, 13] on span "Save" at bounding box center [397, 12] width 13 height 8
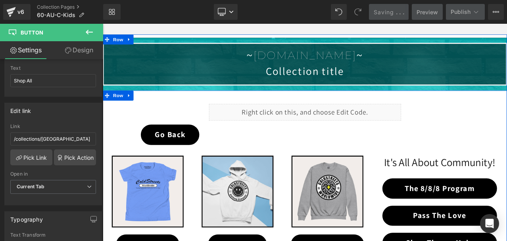
scroll to position [79, 0]
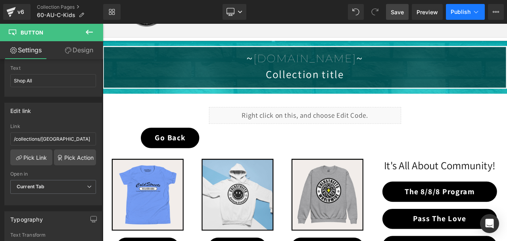
click at [474, 9] on icon at bounding box center [476, 12] width 8 height 8
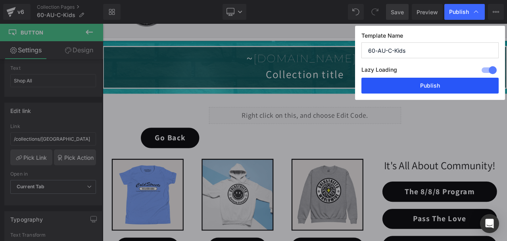
click at [441, 86] on button "Publish" at bounding box center [429, 86] width 137 height 16
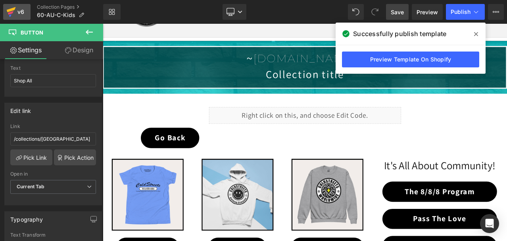
click at [10, 10] on icon at bounding box center [11, 9] width 9 height 5
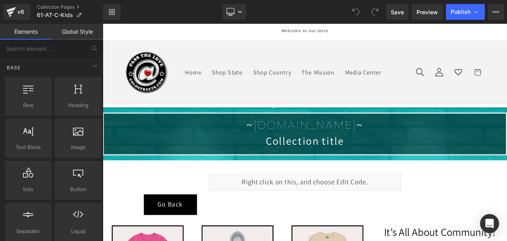
click at [144, 116] on header "Home Shop State Shop Country The Mission Media Center Log in Country/region Uni…" at bounding box center [343, 81] width 480 height 75
click at [143, 140] on h3 "~ ColdStreets.Com ~" at bounding box center [342, 143] width 477 height 15
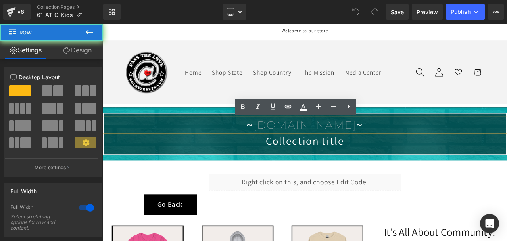
click at [132, 133] on div "~ ColdStreets.Com ~ Heading Collection title Collection Title Row" at bounding box center [343, 154] width 480 height 51
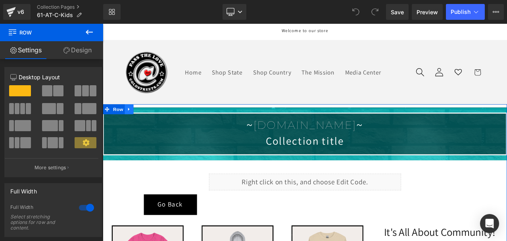
click at [132, 128] on link at bounding box center [134, 125] width 10 height 12
click at [152, 123] on icon at bounding box center [155, 126] width 6 height 6
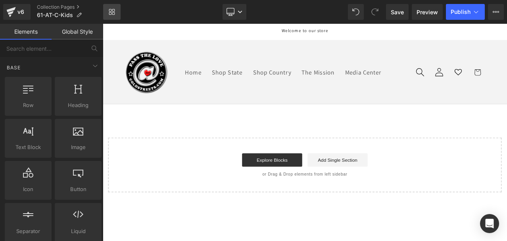
click at [114, 8] on link "Library" at bounding box center [111, 12] width 17 height 16
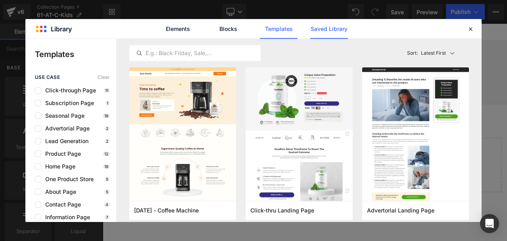
click at [329, 27] on link "Saved Library" at bounding box center [329, 29] width 38 height 20
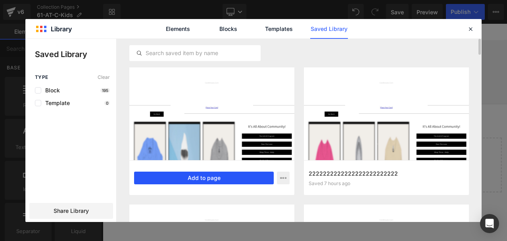
click at [195, 173] on button "Add to page" at bounding box center [204, 178] width 140 height 13
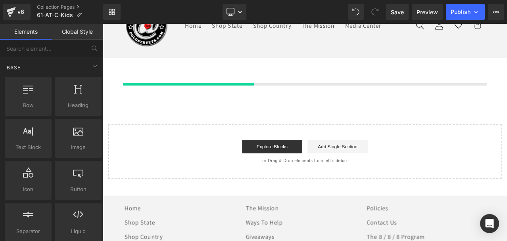
scroll to position [56, 0]
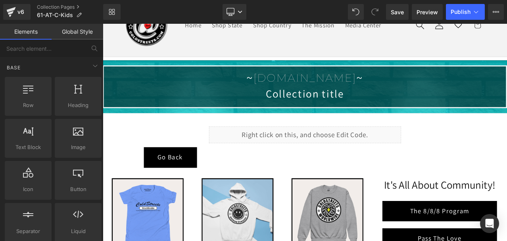
click at [77, 29] on link "Global Style" at bounding box center [78, 32] width 52 height 16
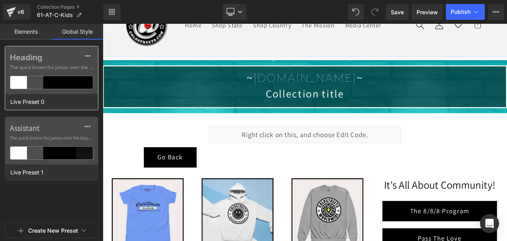
click at [61, 84] on div at bounding box center [68, 82] width 17 height 13
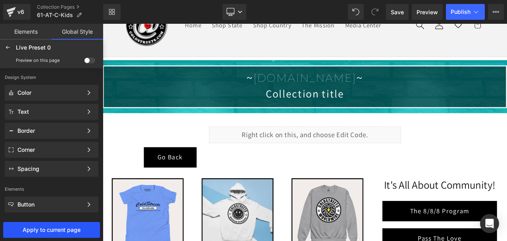
click at [66, 236] on button "Apply to current page" at bounding box center [51, 230] width 97 height 16
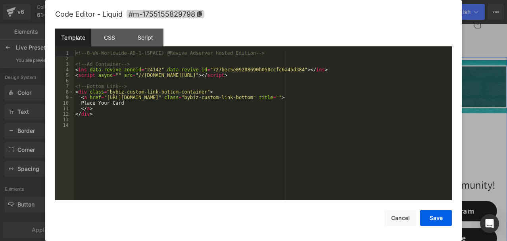
click at [350, 149] on div "Liquid" at bounding box center [343, 156] width 228 height 20
click at [400, 162] on div "<!-- 0-WW-Worldwide-AD-1-(SPACE) @Revive Adserver Hosted Edition --> <!-- Ad Co…" at bounding box center [263, 130] width 378 height 161
click at [431, 222] on button "Save" at bounding box center [436, 218] width 32 height 16
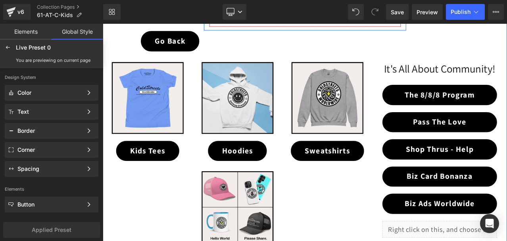
scroll to position [214, 0]
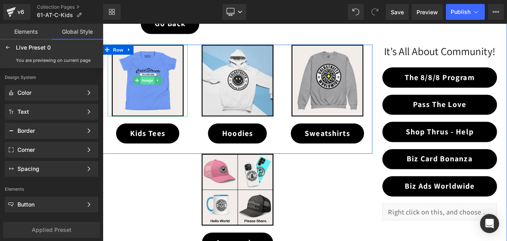
click at [155, 94] on span "Image" at bounding box center [156, 91] width 17 height 10
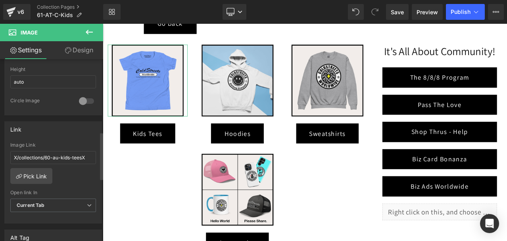
scroll to position [317, 0]
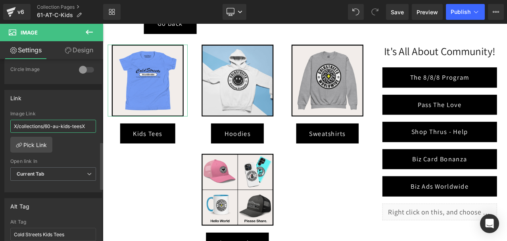
click at [56, 126] on input "X/collections/60-au-kids-teesX" at bounding box center [53, 126] width 86 height 13
paste input "/collections/61-at-kids-tees"
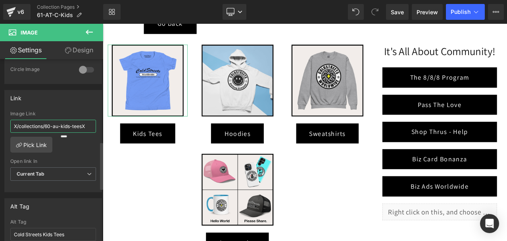
type input "/collections/61-at-kids-tees"
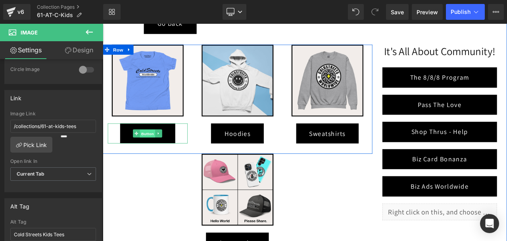
click at [154, 153] on span "Button" at bounding box center [156, 155] width 18 height 10
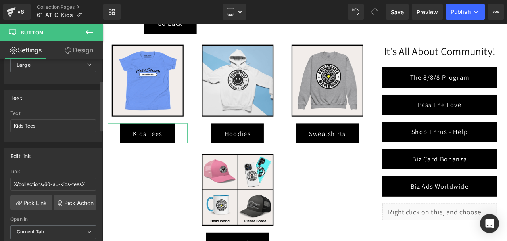
scroll to position [79, 0]
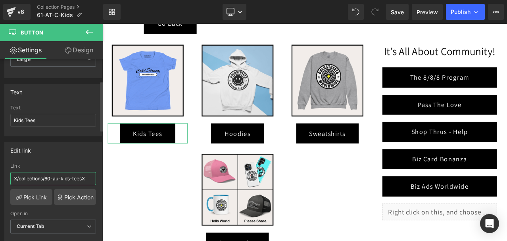
click at [54, 175] on input "X/collections/60-au-kids-teesX" at bounding box center [53, 178] width 86 height 13
paste input "/collections/61-at-kids-tees"
type input "/collections/61-at-kids-tees"
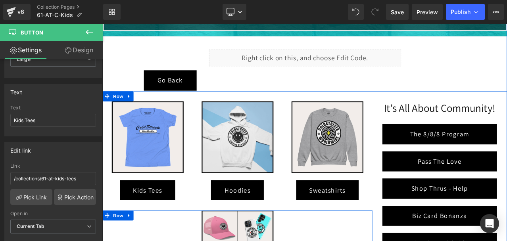
scroll to position [135, 0]
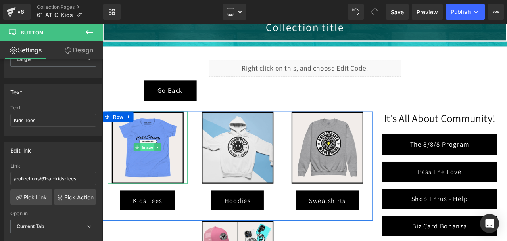
click at [156, 170] on span "Image" at bounding box center [156, 171] width 17 height 10
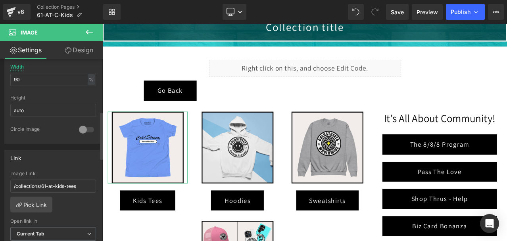
scroll to position [278, 0]
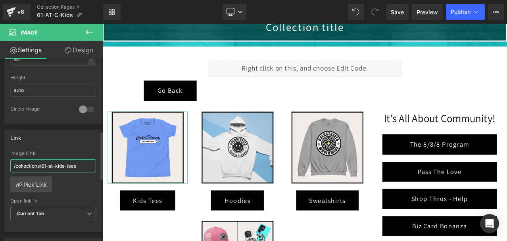
click at [56, 163] on input "/collections/61-at-kids-tees" at bounding box center [53, 165] width 86 height 13
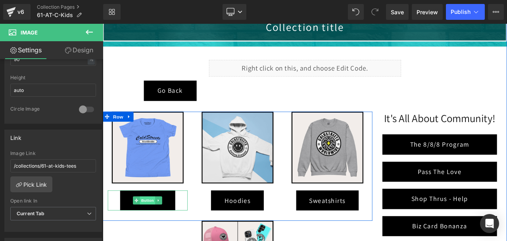
click at [152, 230] on span "Button" at bounding box center [156, 234] width 18 height 10
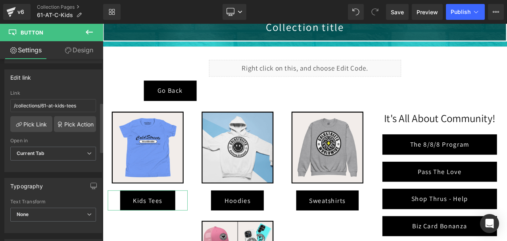
scroll to position [159, 0]
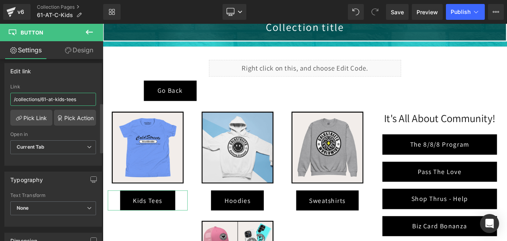
click at [59, 98] on input "/collections/61-at-kids-tees" at bounding box center [53, 99] width 86 height 13
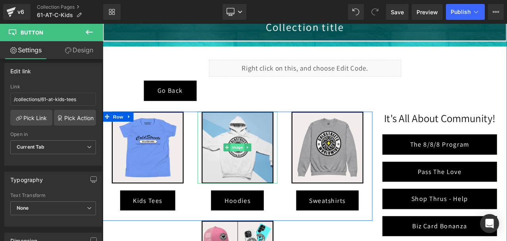
click at [258, 171] on span "Image" at bounding box center [263, 171] width 17 height 10
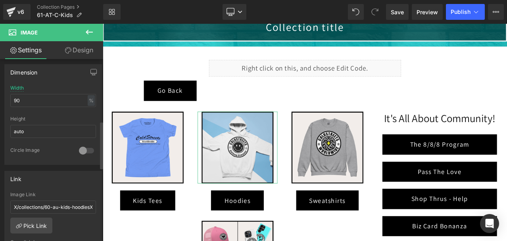
scroll to position [238, 0]
click at [55, 204] on input "X/collections/60-au-kids-hoodiesX" at bounding box center [53, 205] width 86 height 13
paste input "/collections/61-at-kids-hoodies"
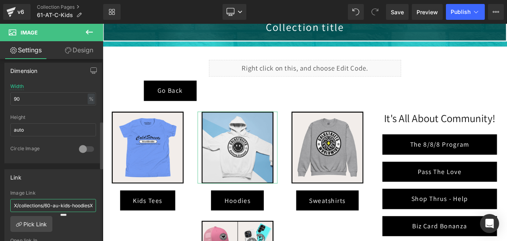
type input "/collections/61-at-kids-hoodies"
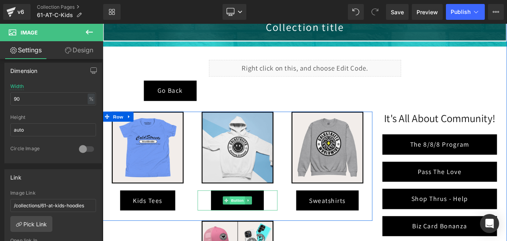
click at [254, 231] on span "Button" at bounding box center [263, 234] width 18 height 10
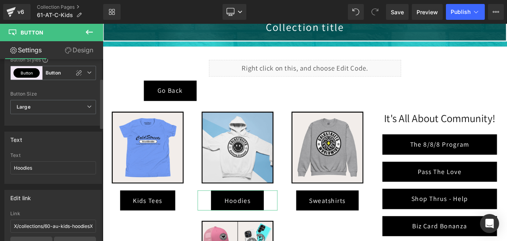
scroll to position [119, 0]
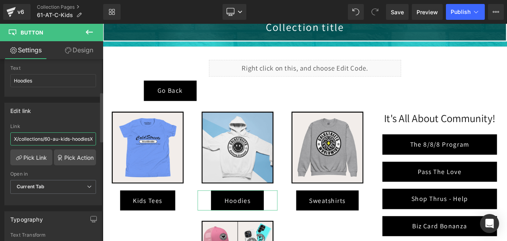
click at [53, 134] on input "X/collections/60-au-kids-hoodiesX" at bounding box center [53, 138] width 86 height 13
paste input "/collections/61-at-kids-hoodies"
type input "/collections/61-at-kids-hoodies"
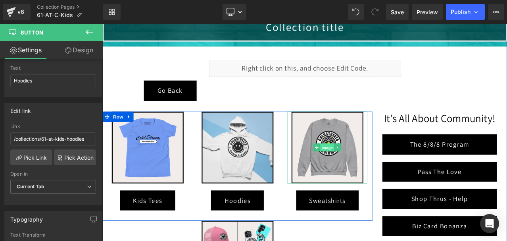
click at [365, 168] on span "Image" at bounding box center [369, 171] width 17 height 10
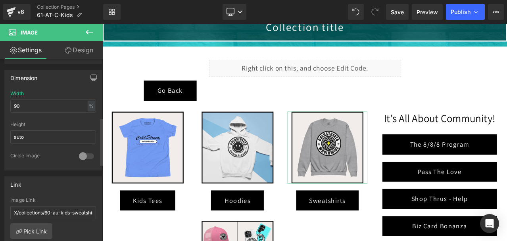
scroll to position [238, 0]
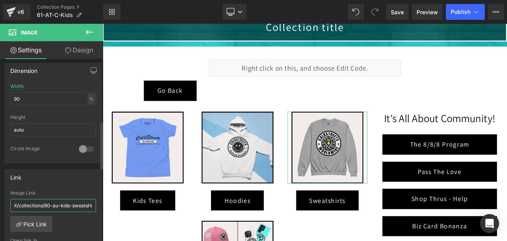
click at [60, 203] on input "X/collections/60-au-kids-sweatshirtsX" at bounding box center [53, 205] width 86 height 13
paste input "/collections/61-at-kids-sweatshirts"
type input "/collections/61-at-kids-sweatshirts"
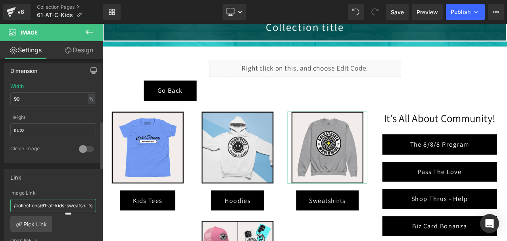
scroll to position [0, 3]
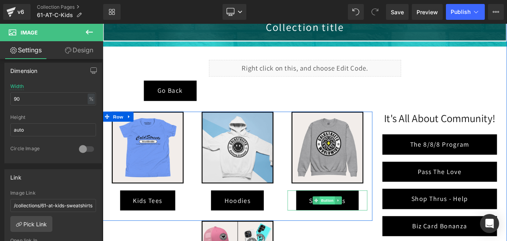
click at [363, 229] on link "Button" at bounding box center [365, 234] width 26 height 10
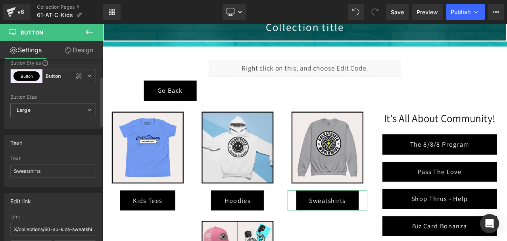
scroll to position [119, 0]
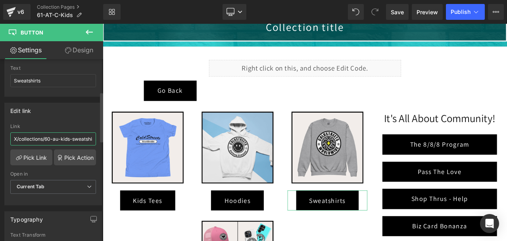
click at [48, 139] on input "X/collections/60-au-kids-sweatshirtsX" at bounding box center [53, 138] width 86 height 13
paste input "/collections/61-at-kids-sweatshirts"
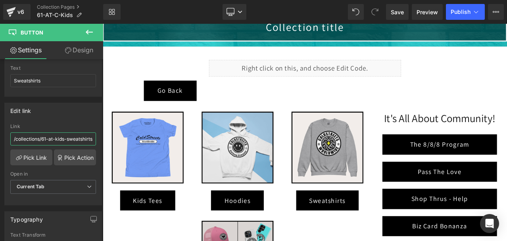
type input "/collections/61-at-kids-sweatshirts"
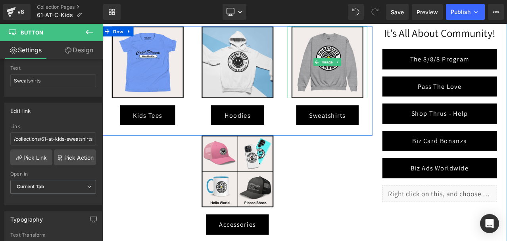
scroll to position [254, 0]
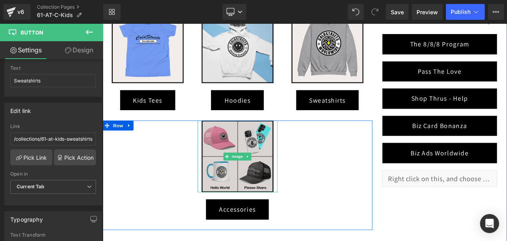
click at [270, 172] on img at bounding box center [262, 181] width 85 height 85
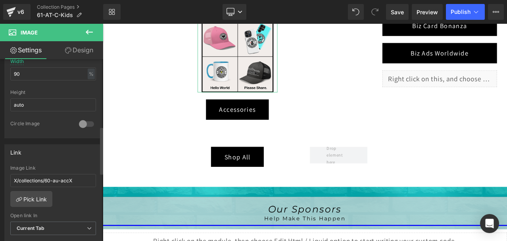
scroll to position [278, 0]
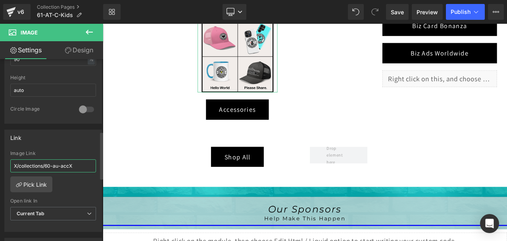
click at [51, 167] on input "X/collections/60-au-accX" at bounding box center [53, 165] width 86 height 13
type input "/collections/61-at-acc"
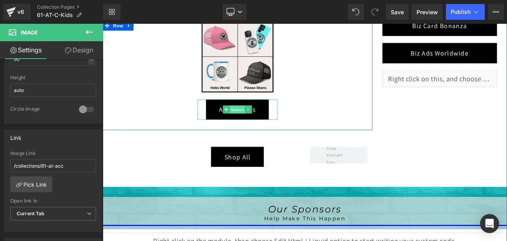
click at [265, 124] on span "Button" at bounding box center [263, 126] width 18 height 10
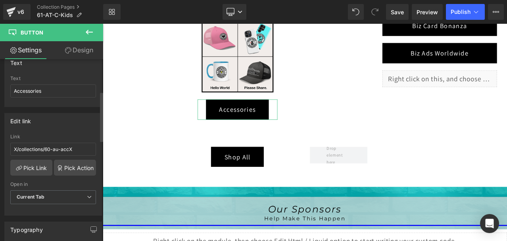
scroll to position [119, 0]
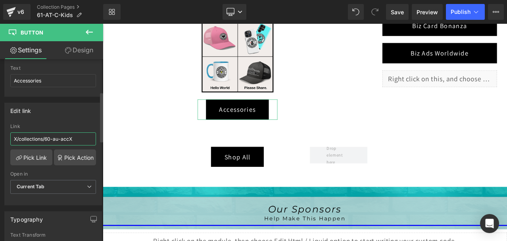
click at [37, 138] on input "X/collections/60-au-accX" at bounding box center [53, 138] width 86 height 13
paste input "/collections/61-at-acc"
type input "/collections/61-at-acc"
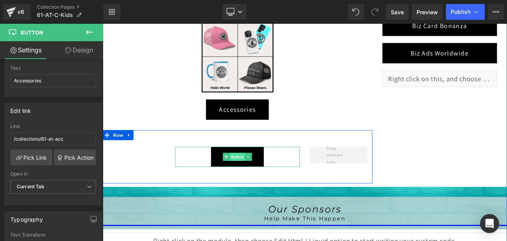
click at [259, 182] on span "Button" at bounding box center [263, 182] width 18 height 10
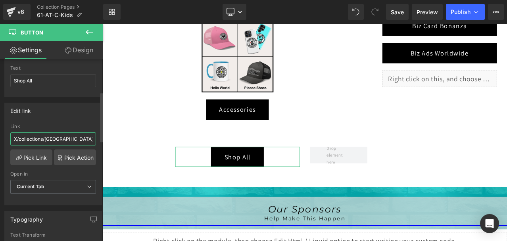
click at [52, 138] on input "X/collections/[GEOGRAPHIC_DATA]" at bounding box center [53, 138] width 86 height 13
paste input "/collections/austria"
type input "/collections/austria"
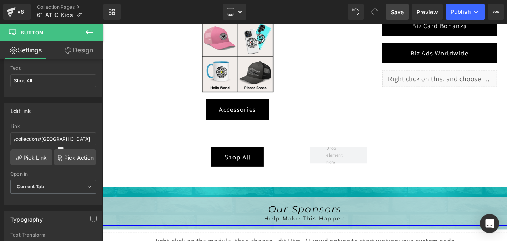
click at [394, 9] on span "Save" at bounding box center [397, 12] width 13 height 8
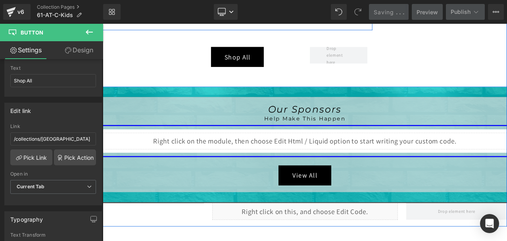
scroll to position [492, 0]
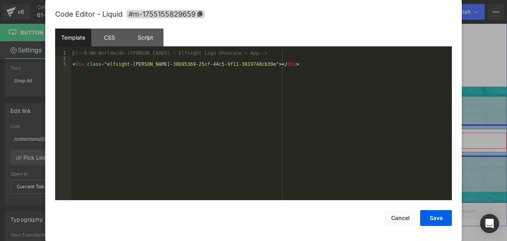
click at [352, 157] on div "Liquid" at bounding box center [343, 163] width 480 height 20
click at [431, 218] on button "Save" at bounding box center [436, 218] width 32 height 16
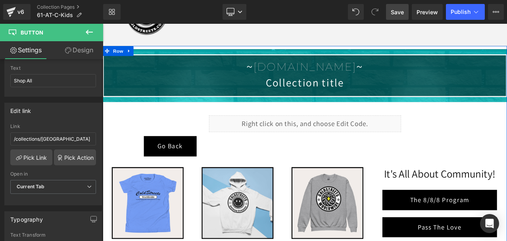
scroll to position [0, 0]
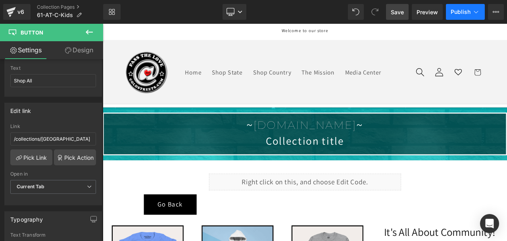
click at [463, 11] on span "Publish" at bounding box center [460, 12] width 20 height 6
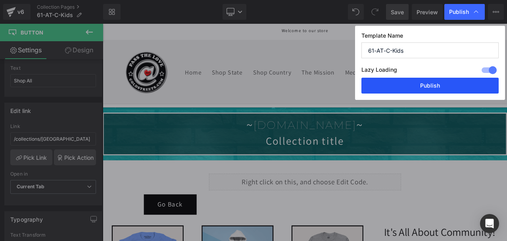
click at [453, 79] on button "Publish" at bounding box center [429, 86] width 137 height 16
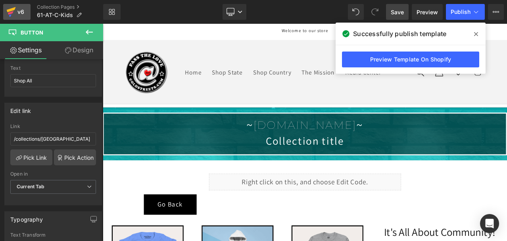
click at [13, 10] on icon at bounding box center [11, 9] width 9 height 5
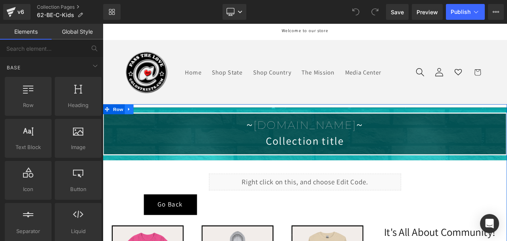
click at [131, 122] on icon at bounding box center [134, 125] width 6 height 6
click at [152, 123] on icon at bounding box center [155, 126] width 6 height 6
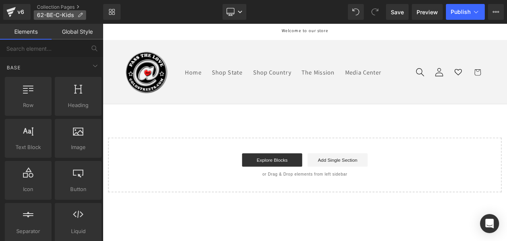
click at [71, 13] on span "62-BE-C-Kids" at bounding box center [55, 15] width 37 height 6
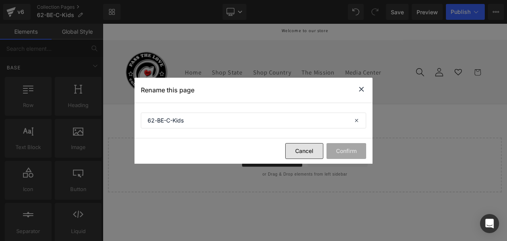
click at [293, 152] on button "Cancel" at bounding box center [304, 151] width 38 height 16
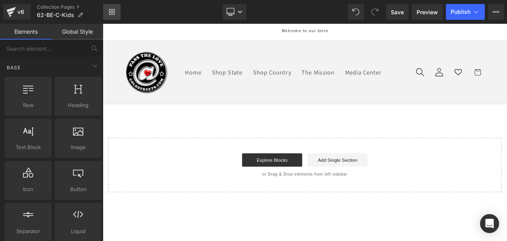
click at [115, 9] on link "Library" at bounding box center [111, 12] width 17 height 16
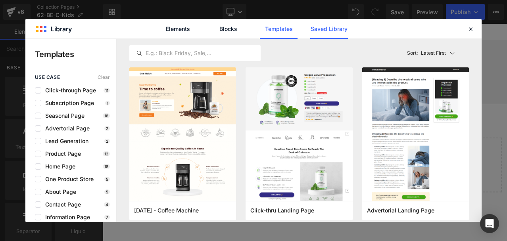
click at [320, 29] on link "Saved Library" at bounding box center [329, 29] width 38 height 20
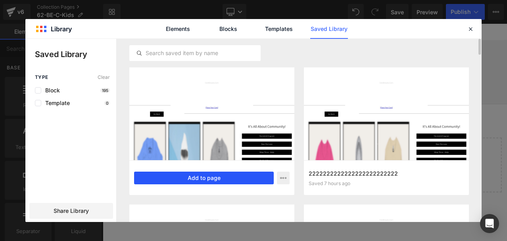
click at [202, 176] on button "Add to page" at bounding box center [204, 178] width 140 height 13
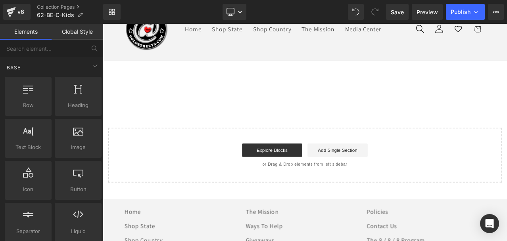
scroll to position [56, 0]
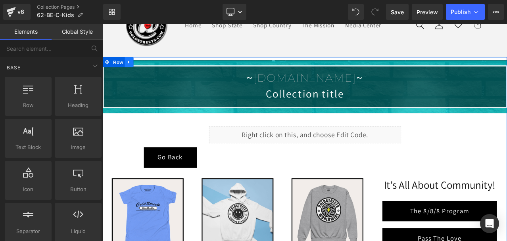
click at [132, 65] on link at bounding box center [134, 69] width 10 height 12
click at [152, 71] on icon at bounding box center [155, 70] width 6 height 6
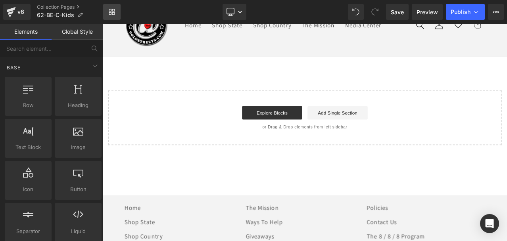
click at [113, 6] on link "Library" at bounding box center [111, 12] width 17 height 16
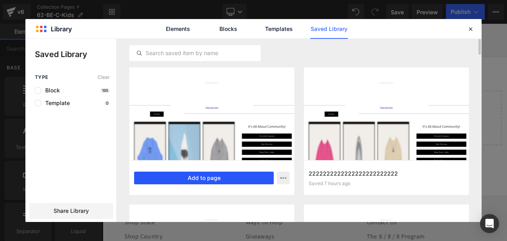
click at [195, 176] on button "Add to page" at bounding box center [204, 178] width 140 height 13
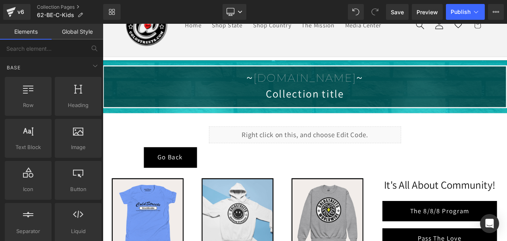
click at [77, 26] on link "Global Style" at bounding box center [78, 32] width 52 height 16
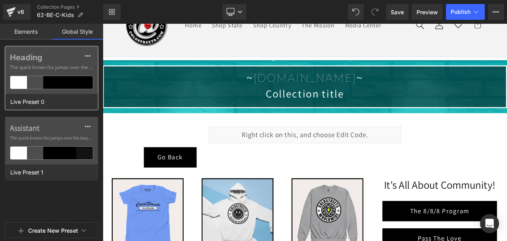
click at [68, 80] on div at bounding box center [68, 82] width 17 height 13
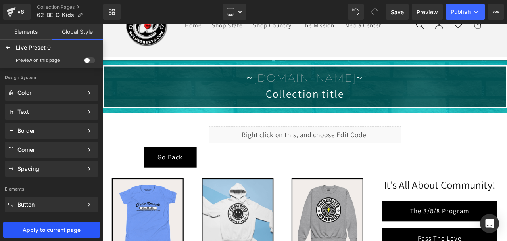
click at [56, 232] on span "Apply to current page" at bounding box center [52, 230] width 94 height 6
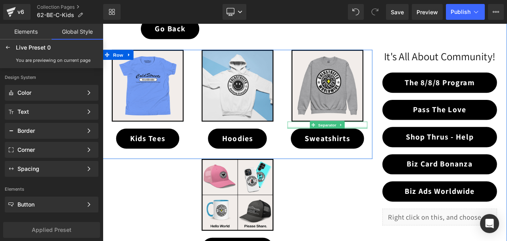
scroll to position [214, 0]
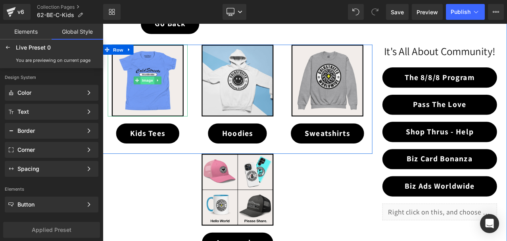
click at [148, 90] on span "Image" at bounding box center [156, 91] width 17 height 10
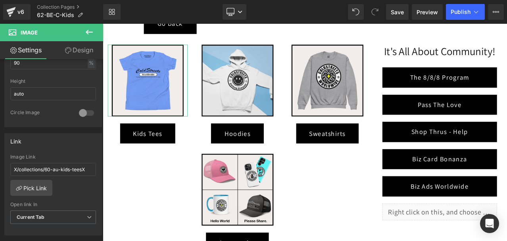
scroll to position [278, 0]
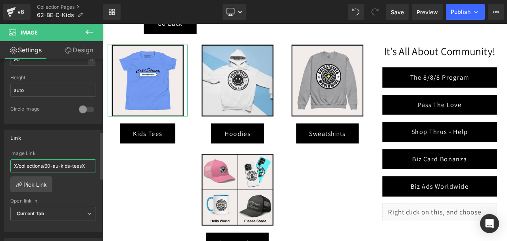
click at [42, 163] on input "X/collections/60-au-kids-teesX" at bounding box center [53, 165] width 86 height 13
paste input "/collections/62-be-kids-tees"
type input "/collections/62-be-kids-tees"
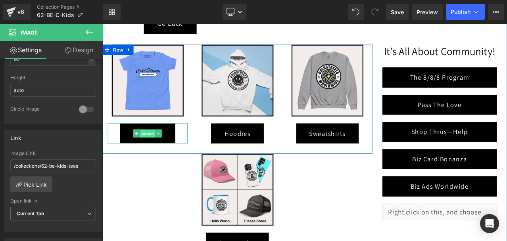
click at [152, 153] on span "Button" at bounding box center [156, 155] width 18 height 10
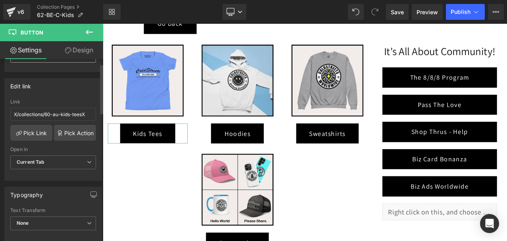
scroll to position [159, 0]
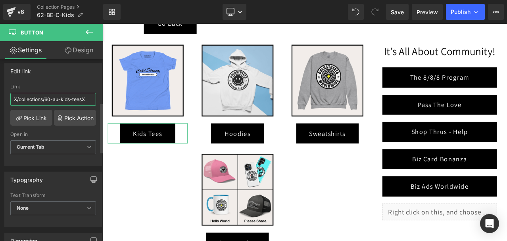
click at [56, 97] on input "X/collections/60-au-kids-teesX" at bounding box center [53, 99] width 86 height 13
paste input "/collections/62-be-kids-tees"
type input "/collections/62-be-kids-tees"
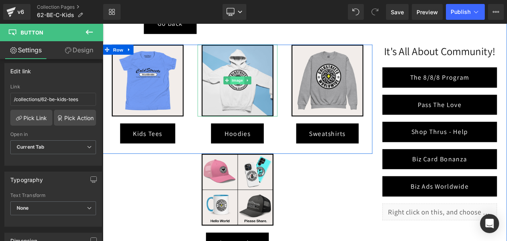
click at [258, 91] on span "Image" at bounding box center [263, 91] width 17 height 10
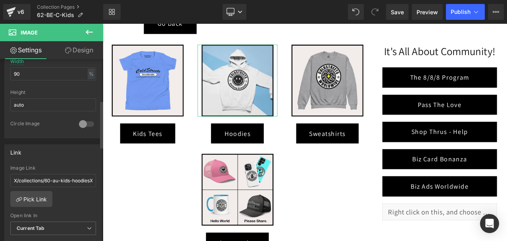
scroll to position [278, 0]
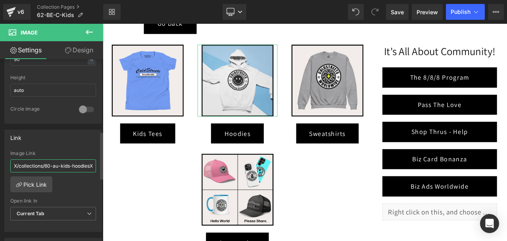
click at [52, 163] on input "X/collections/60-au-kids-hoodiesX" at bounding box center [53, 165] width 86 height 13
paste input "/collections/62-be-kids-hoodies"
type input "/collections/62-be-kids-hoodies"
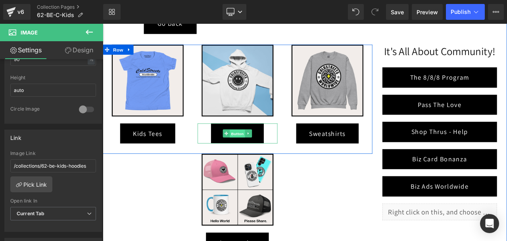
click at [260, 152] on span "Button" at bounding box center [263, 155] width 18 height 10
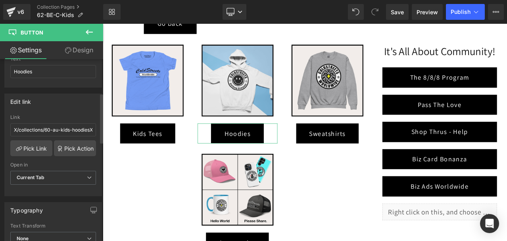
scroll to position [119, 0]
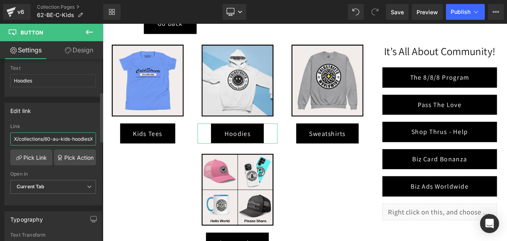
click at [56, 137] on input "X/collections/60-au-kids-hoodiesX" at bounding box center [53, 138] width 86 height 13
paste input "/collections/62-be-kids-hoodies"
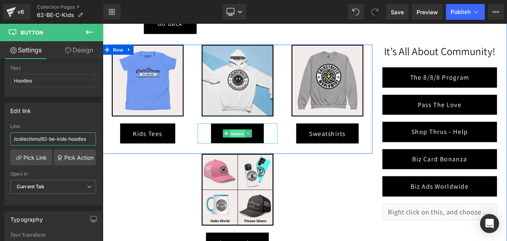
click at [259, 151] on span "Button" at bounding box center [263, 155] width 18 height 10
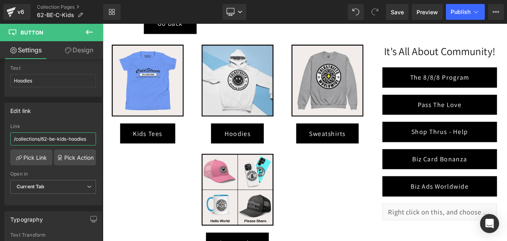
type input "/collections/62-be-kids-hoodies"
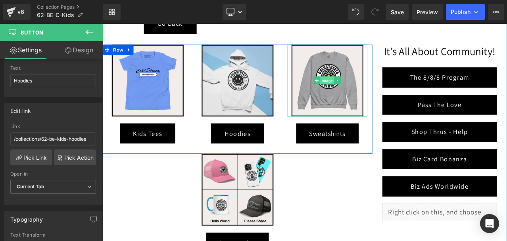
click at [368, 90] on span "Image" at bounding box center [369, 92] width 17 height 10
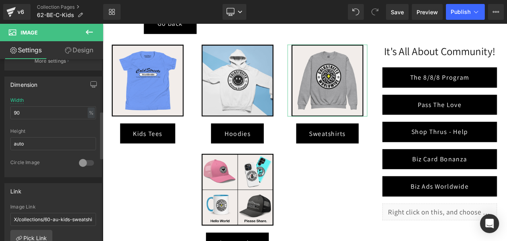
scroll to position [238, 0]
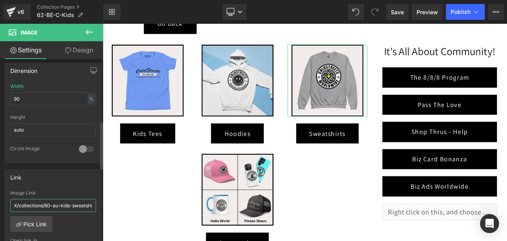
click at [65, 203] on input "X/collections/60-au-kids-sweatshirtsX" at bounding box center [53, 205] width 86 height 13
paste input "/collections/62-be-kids-sweatshirts"
type input "/collections/62-be-kids-sweatshirts"
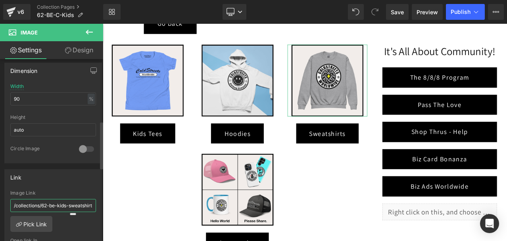
scroll to position [0, 5]
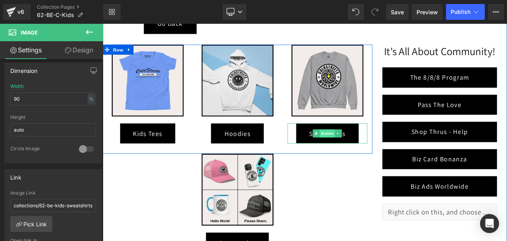
click at [367, 154] on span "Button" at bounding box center [369, 154] width 18 height 10
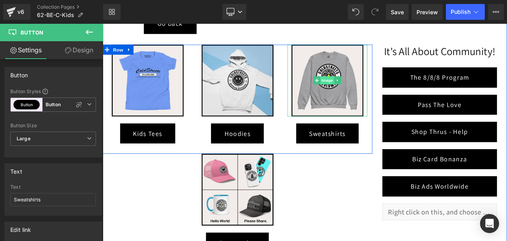
click at [370, 91] on span "Image" at bounding box center [369, 91] width 17 height 10
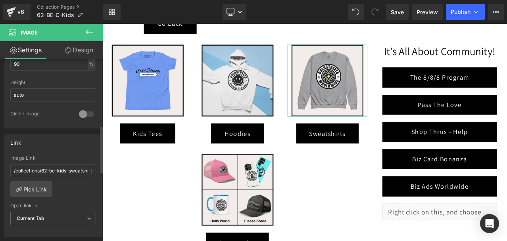
scroll to position [278, 0]
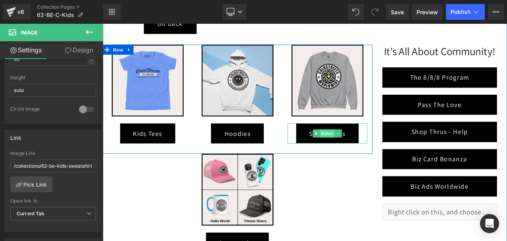
click at [365, 153] on span "Button" at bounding box center [369, 154] width 18 height 10
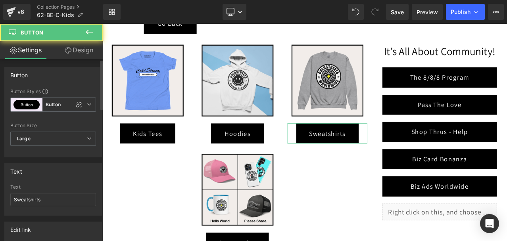
scroll to position [159, 0]
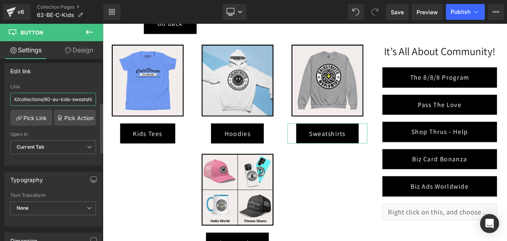
click at [60, 98] on input "X/collections/60-au-kids-sweatshirtsX" at bounding box center [53, 99] width 86 height 13
paste input "/collections/62-be-kids-sweatshirts"
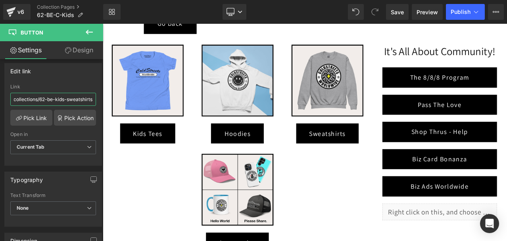
type input "/collections/62-be-kids-sweatshirts"
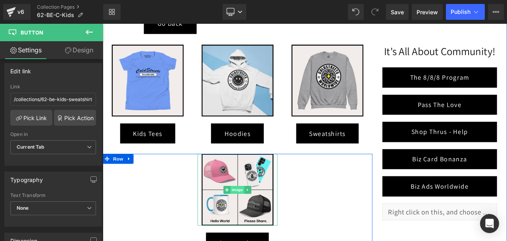
click at [258, 221] on span "Image" at bounding box center [263, 221] width 17 height 10
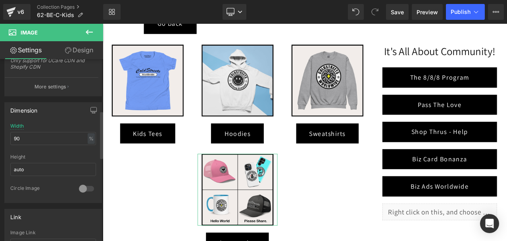
scroll to position [238, 0]
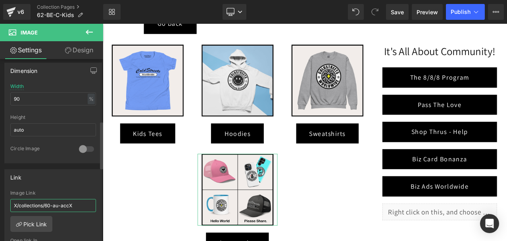
click at [50, 203] on input "X/collections/60-au-accX" at bounding box center [53, 205] width 86 height 13
paste input "/collections/62-be-acc"
type input "/collections/62-be-acc"
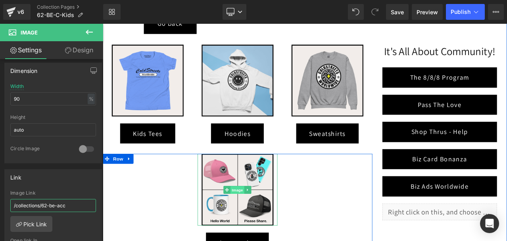
click at [257, 221] on span "Image" at bounding box center [263, 221] width 17 height 10
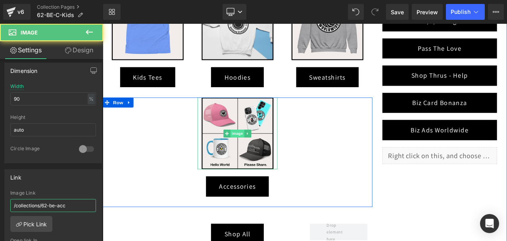
scroll to position [294, 0]
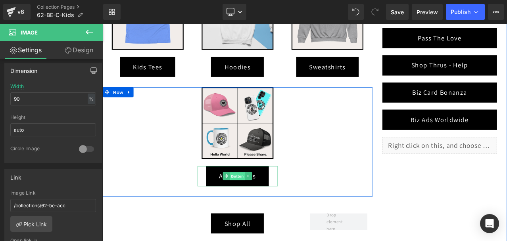
click at [260, 206] on span "Button" at bounding box center [263, 205] width 18 height 10
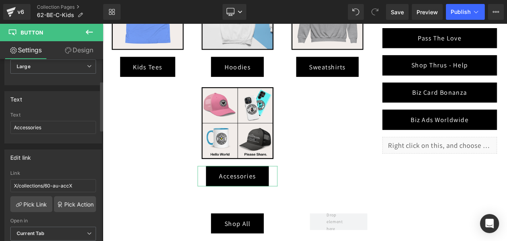
scroll to position [79, 0]
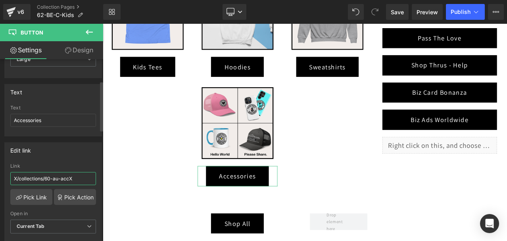
click at [56, 179] on input "X/collections/60-au-accX" at bounding box center [53, 178] width 86 height 13
paste input "/collections/62-be-acc"
type input "/collections/62-be-acc"
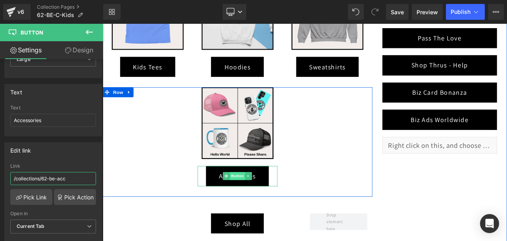
click at [262, 205] on span "Button" at bounding box center [263, 205] width 18 height 10
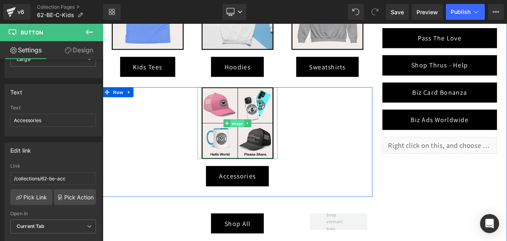
click at [265, 141] on span "Image" at bounding box center [263, 142] width 17 height 10
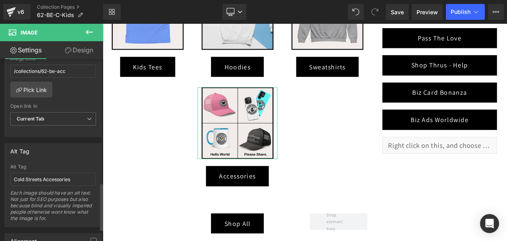
scroll to position [357, 0]
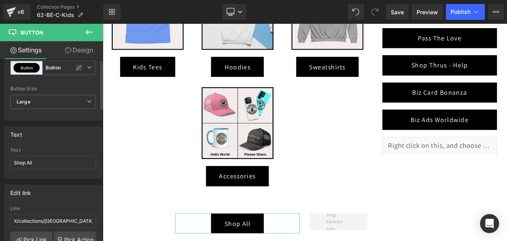
scroll to position [159, 0]
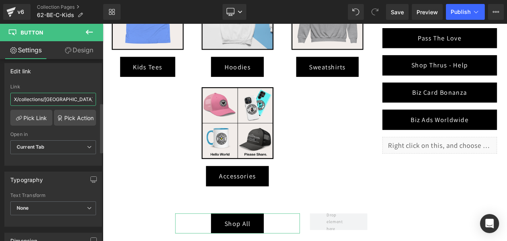
click at [44, 97] on input "X/collections/[GEOGRAPHIC_DATA]" at bounding box center [53, 99] width 86 height 13
paste input "/collections/62-be-acc"
click at [50, 94] on input "/collections/62-be-acc" at bounding box center [53, 99] width 86 height 13
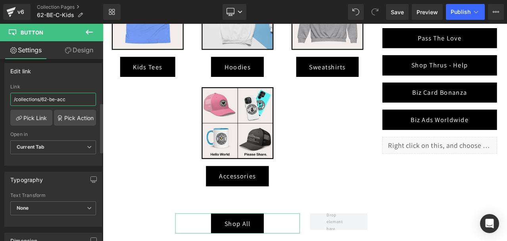
click at [50, 94] on input "/collections/62-be-acc" at bounding box center [53, 99] width 86 height 13
paste input "[GEOGRAPHIC_DATA]"
type input "/collections/[GEOGRAPHIC_DATA]"
click at [396, 8] on span "Save" at bounding box center [397, 12] width 13 height 8
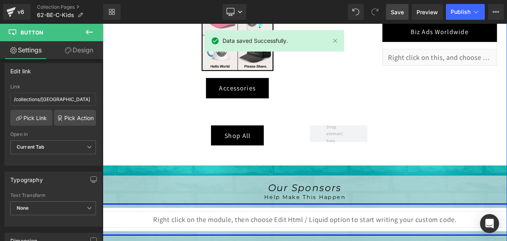
scroll to position [452, 0]
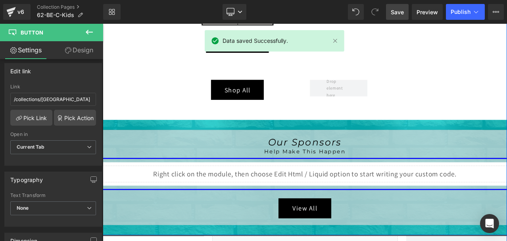
click at [350, 203] on div "Liquid" at bounding box center [343, 202] width 480 height 20
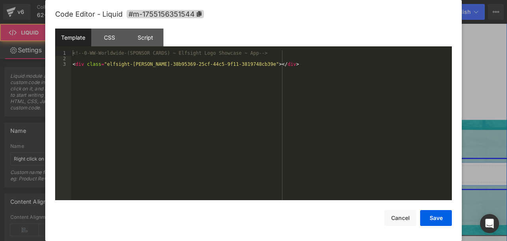
click at [350, 201] on div "Liquid" at bounding box center [343, 202] width 480 height 20
click at [393, 214] on button "Cancel" at bounding box center [400, 218] width 32 height 16
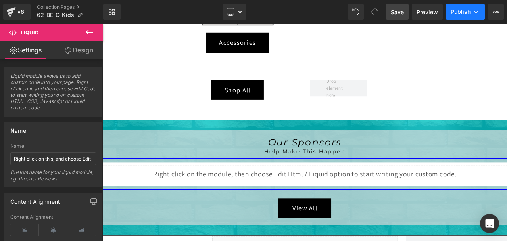
click at [460, 12] on span "Publish" at bounding box center [460, 12] width 20 height 6
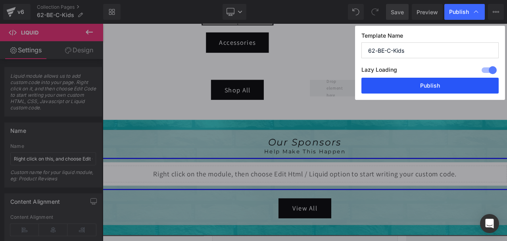
click at [446, 84] on button "Publish" at bounding box center [429, 86] width 137 height 16
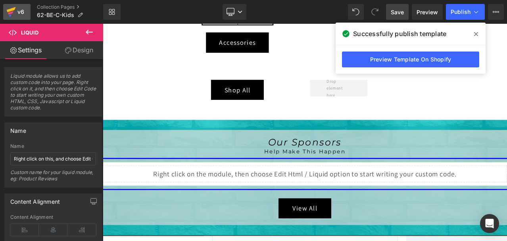
click at [13, 9] on icon at bounding box center [11, 9] width 9 height 5
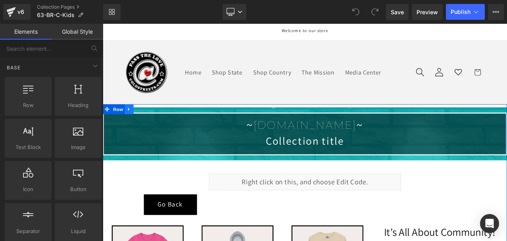
click at [129, 121] on link at bounding box center [134, 125] width 10 height 12
click at [149, 121] on link at bounding box center [154, 125] width 10 height 12
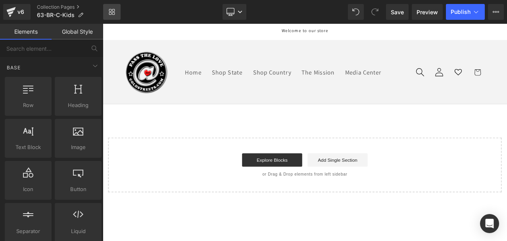
click at [111, 13] on icon at bounding box center [112, 12] width 6 height 6
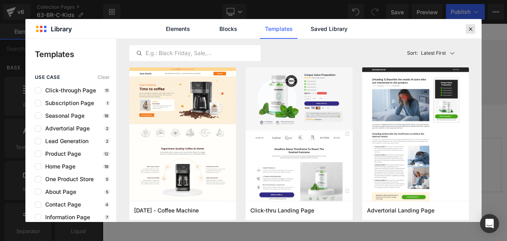
click at [471, 27] on icon at bounding box center [470, 28] width 7 height 7
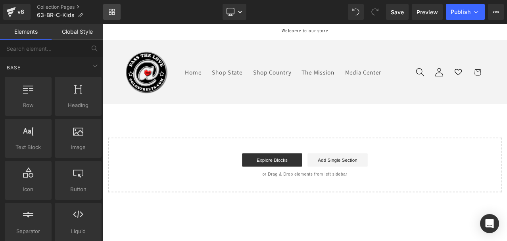
click at [115, 11] on icon at bounding box center [113, 10] width 3 height 3
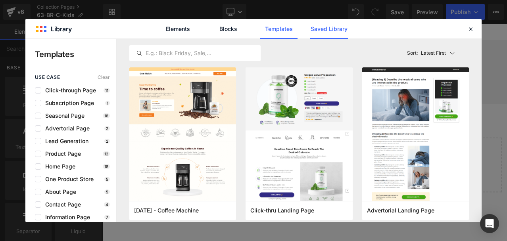
click at [333, 31] on link "Saved Library" at bounding box center [329, 29] width 38 height 20
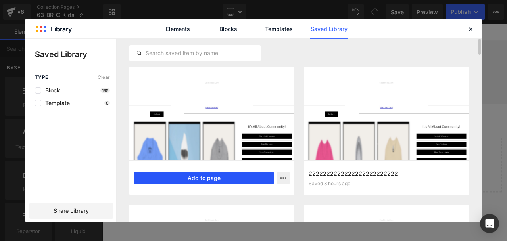
click at [216, 176] on button "Add to page" at bounding box center [204, 178] width 140 height 13
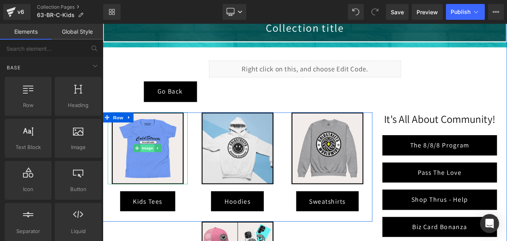
scroll to position [135, 0]
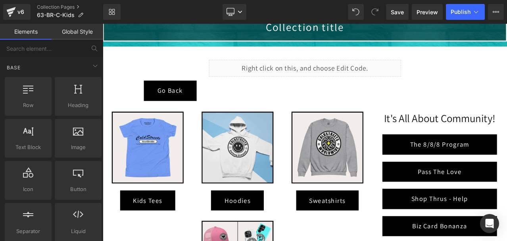
click at [80, 29] on link "Global Style" at bounding box center [78, 32] width 52 height 16
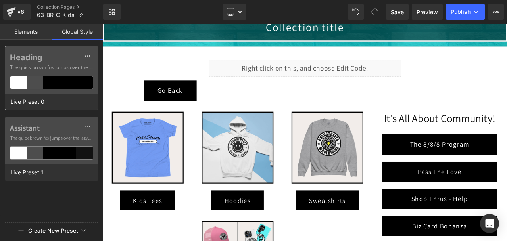
click at [60, 72] on div "Heading The quick brown fox jumps over the lazy..." at bounding box center [51, 70] width 93 height 48
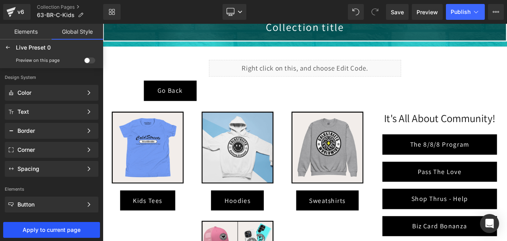
click at [51, 226] on button "Apply to current page" at bounding box center [51, 230] width 97 height 16
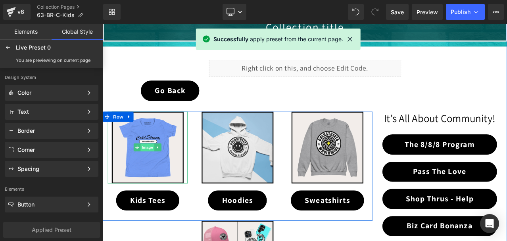
click at [152, 168] on span "Image" at bounding box center [156, 171] width 17 height 10
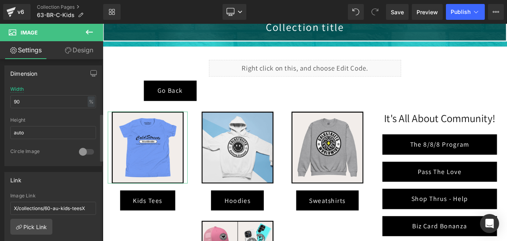
scroll to position [238, 0]
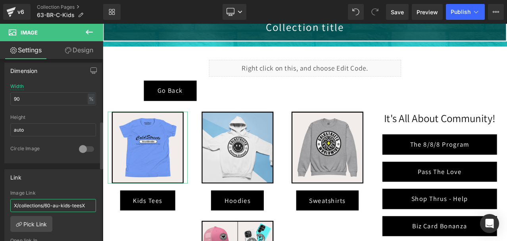
click at [56, 203] on input "X/collections/60-au-kids-teesX" at bounding box center [53, 205] width 86 height 13
paste input "/collections/63-br-kids-tees"
type input "/collections/63-br-kids-tees"
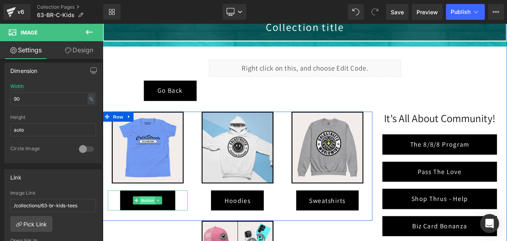
click at [150, 233] on span "Button" at bounding box center [156, 234] width 18 height 10
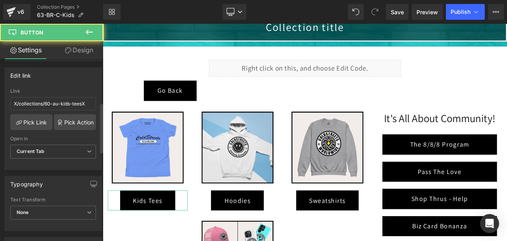
scroll to position [159, 0]
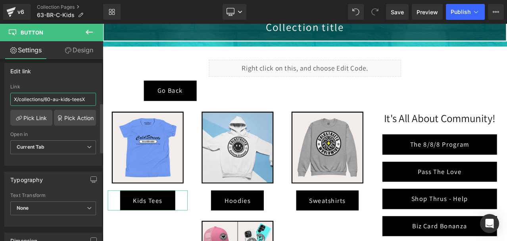
click at [52, 100] on input "X/collections/60-au-kids-teesX" at bounding box center [53, 99] width 86 height 13
paste input "/collections/63-br-kids-tees"
type input "/collections/63-br-kids-tees"
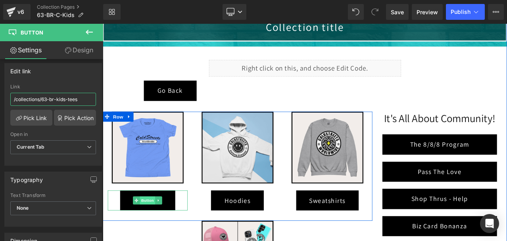
click at [149, 235] on span "Button" at bounding box center [156, 234] width 18 height 10
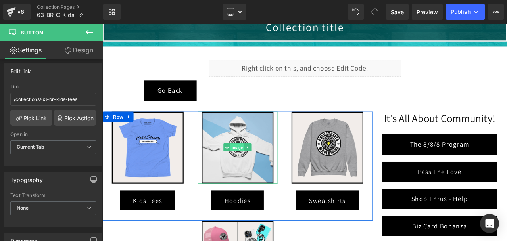
click at [258, 168] on span "Image" at bounding box center [263, 171] width 17 height 10
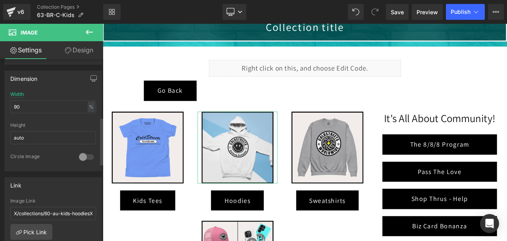
scroll to position [238, 0]
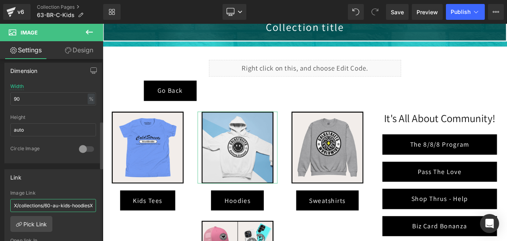
click at [52, 203] on input "X/collections/60-au-kids-hoodiesX" at bounding box center [53, 205] width 86 height 13
paste input "/collections/63-br-kids-hoodies"
type input "/collections/63-br-kids-hoodies"
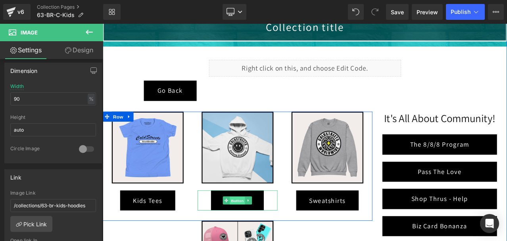
click at [259, 235] on span "Button" at bounding box center [263, 234] width 18 height 10
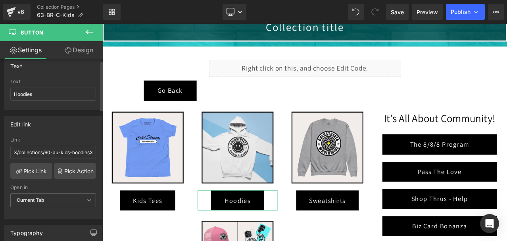
scroll to position [159, 0]
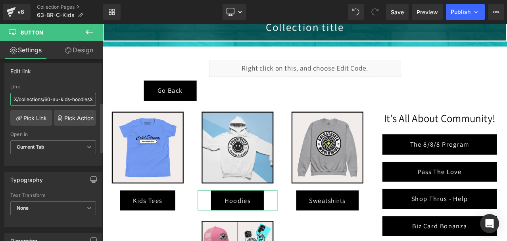
click at [59, 98] on input "X/collections/60-au-kids-hoodiesX" at bounding box center [53, 99] width 86 height 13
paste input "/collections/63-br-kids-hoodies"
type input "/collections/63-br-kids-hoodies"
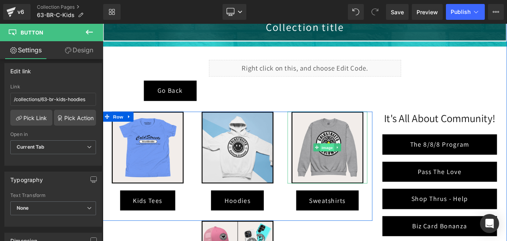
click at [369, 170] on span "Image" at bounding box center [369, 171] width 17 height 10
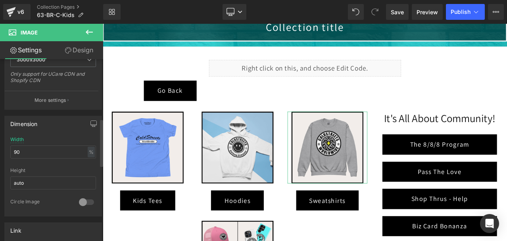
scroll to position [278, 0]
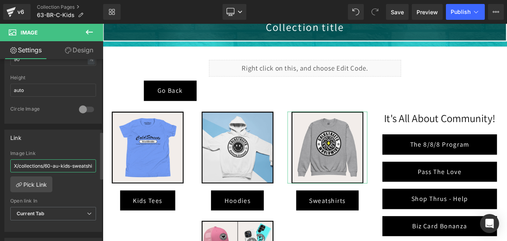
click at [52, 163] on input "X/collections/60-au-kids-sweatshirtsX" at bounding box center [53, 165] width 86 height 13
paste input "/collections/63-br-kids-sweatshirts"
type input "/collections/63-br-kids-sweatshirts"
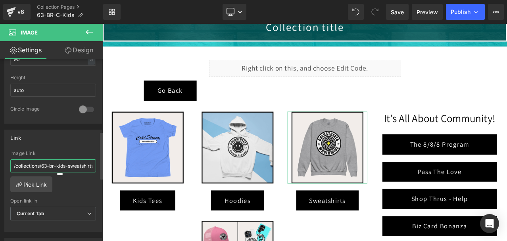
scroll to position [0, 4]
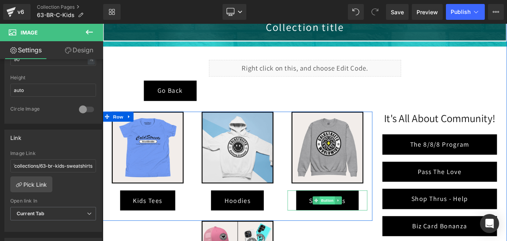
click at [366, 232] on span "Button" at bounding box center [369, 234] width 18 height 10
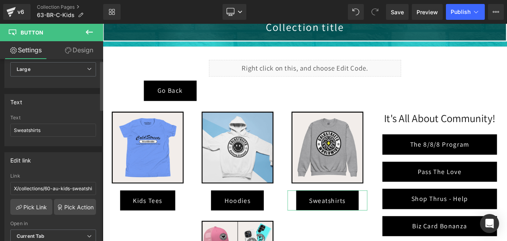
scroll to position [79, 0]
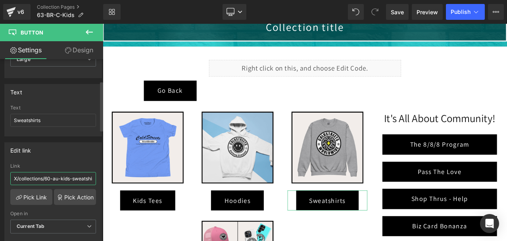
click at [45, 177] on input "X/collections/60-au-kids-sweatshirtsX" at bounding box center [53, 178] width 86 height 13
paste input "/collections/63-br-kids-sweatshirts"
type input "/collections/63-br-kids-sweatshirts"
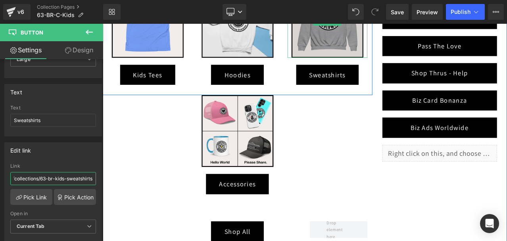
scroll to position [294, 0]
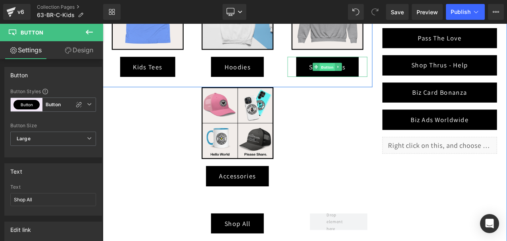
click at [364, 74] on span "Button" at bounding box center [369, 76] width 18 height 10
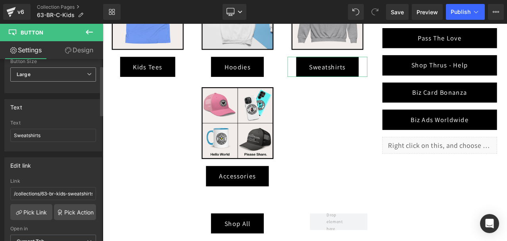
scroll to position [79, 0]
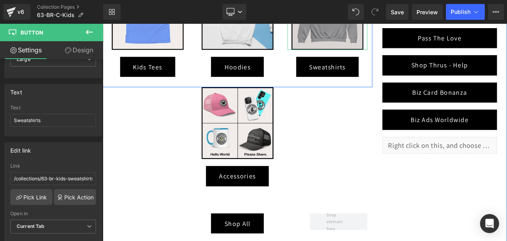
click at [368, 33] on img at bounding box center [369, 11] width 85 height 85
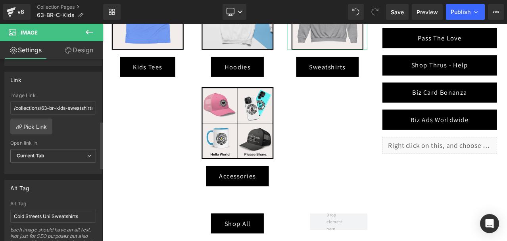
scroll to position [357, 0]
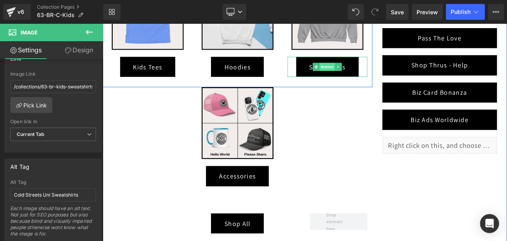
click at [363, 73] on span "Button" at bounding box center [369, 75] width 18 height 10
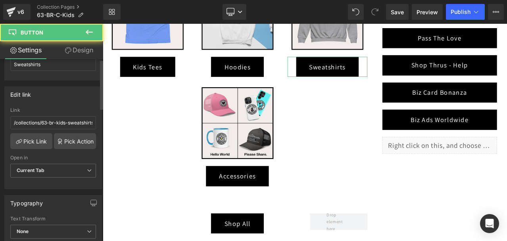
scroll to position [159, 0]
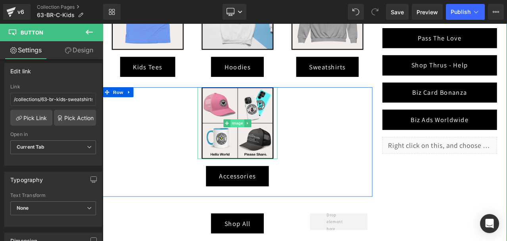
click at [256, 140] on span "Image" at bounding box center [263, 142] width 17 height 10
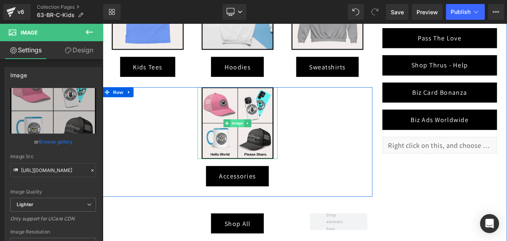
click at [266, 139] on span "Image" at bounding box center [263, 142] width 17 height 10
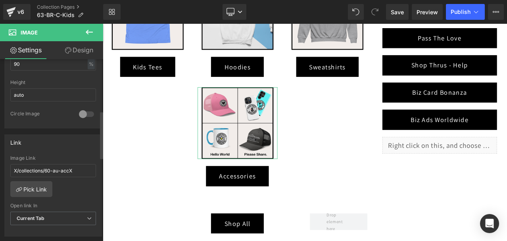
scroll to position [278, 0]
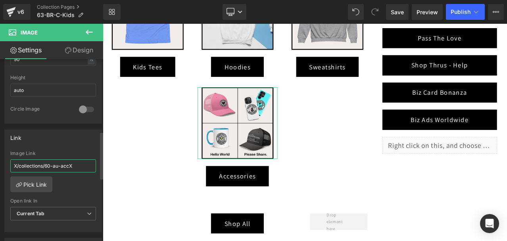
click at [51, 165] on input "X/collections/60-au-accX" at bounding box center [53, 165] width 86 height 13
type input "/collections/63-br-acc"
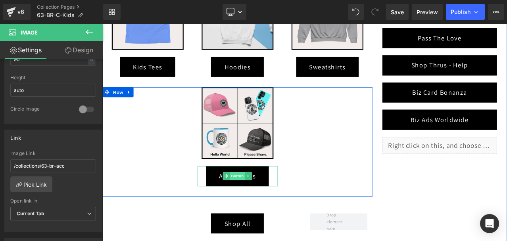
click at [259, 203] on span "Button" at bounding box center [263, 205] width 18 height 10
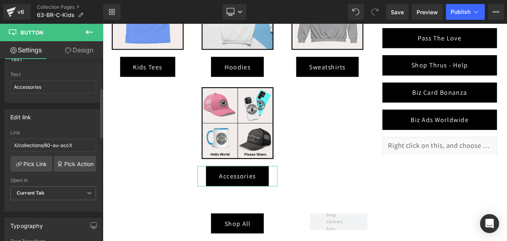
scroll to position [119, 0]
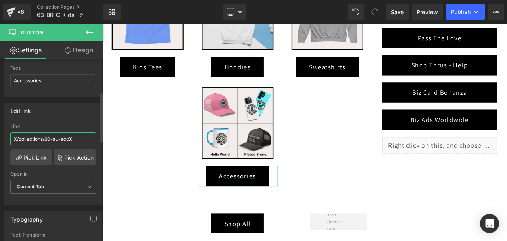
click at [73, 136] on input "X/collections/60-au-accX" at bounding box center [53, 138] width 86 height 13
paste input "/collections/63-br-acc"
type input "/collections/63-br-acc"
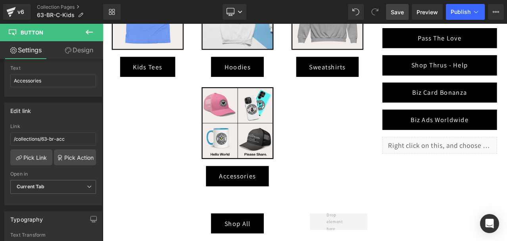
click at [392, 10] on span "Save" at bounding box center [397, 12] width 13 height 8
click at [469, 9] on span "Publish" at bounding box center [460, 12] width 20 height 6
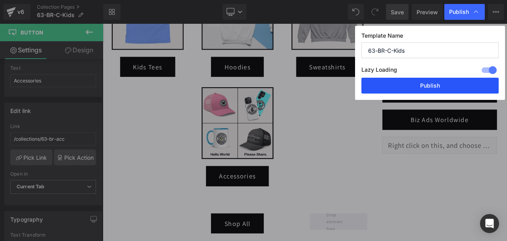
click at [446, 78] on button "Publish" at bounding box center [429, 86] width 137 height 16
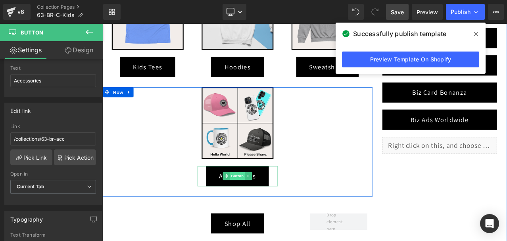
click at [255, 204] on span "Button" at bounding box center [263, 205] width 18 height 10
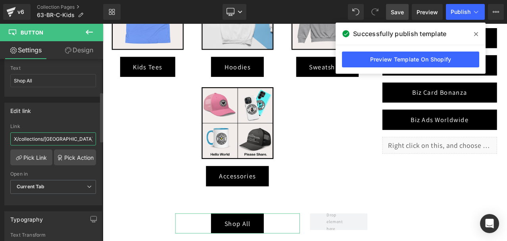
click at [52, 139] on input "X/collections/[GEOGRAPHIC_DATA]" at bounding box center [53, 138] width 86 height 13
paste input "/collections/brazil"
type input "/collections/brazil"
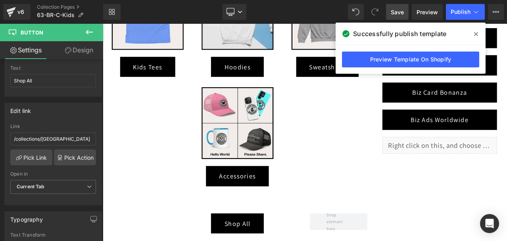
click at [400, 10] on span "Save" at bounding box center [397, 12] width 13 height 8
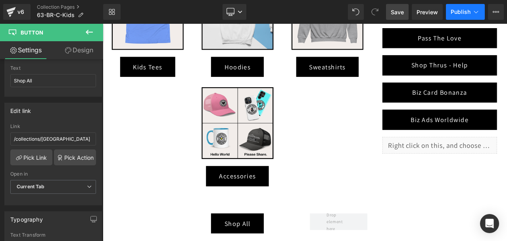
click at [475, 12] on icon at bounding box center [476, 12] width 8 height 8
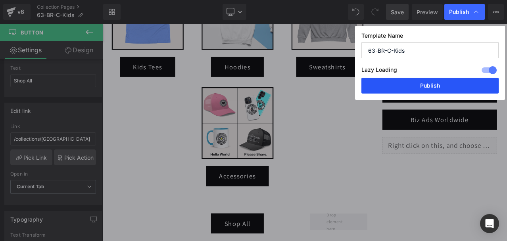
click at [449, 81] on button "Publish" at bounding box center [429, 86] width 137 height 16
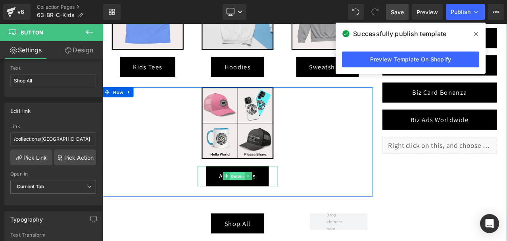
click at [259, 203] on span "Button" at bounding box center [263, 205] width 18 height 10
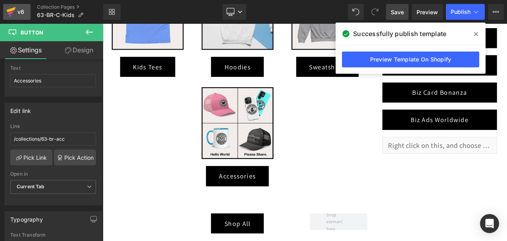
click at [5, 11] on link "v6" at bounding box center [16, 12] width 27 height 16
